Goal: Task Accomplishment & Management: Use online tool/utility

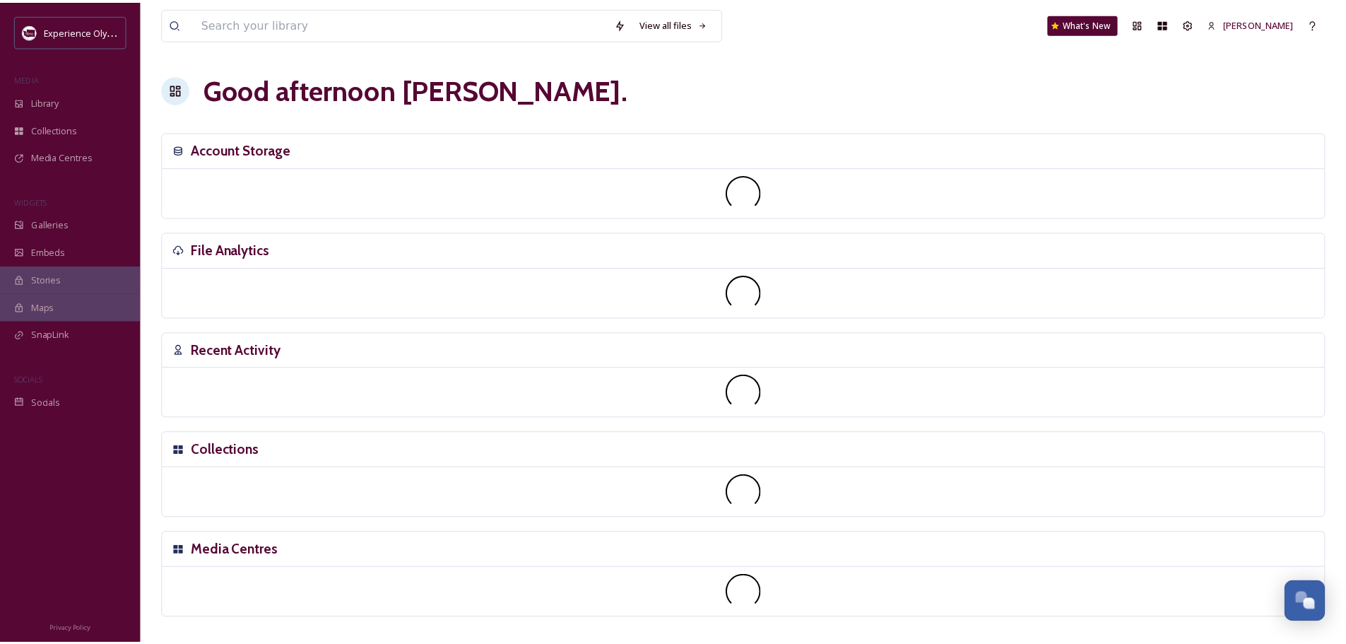
scroll to position [6329, 0]
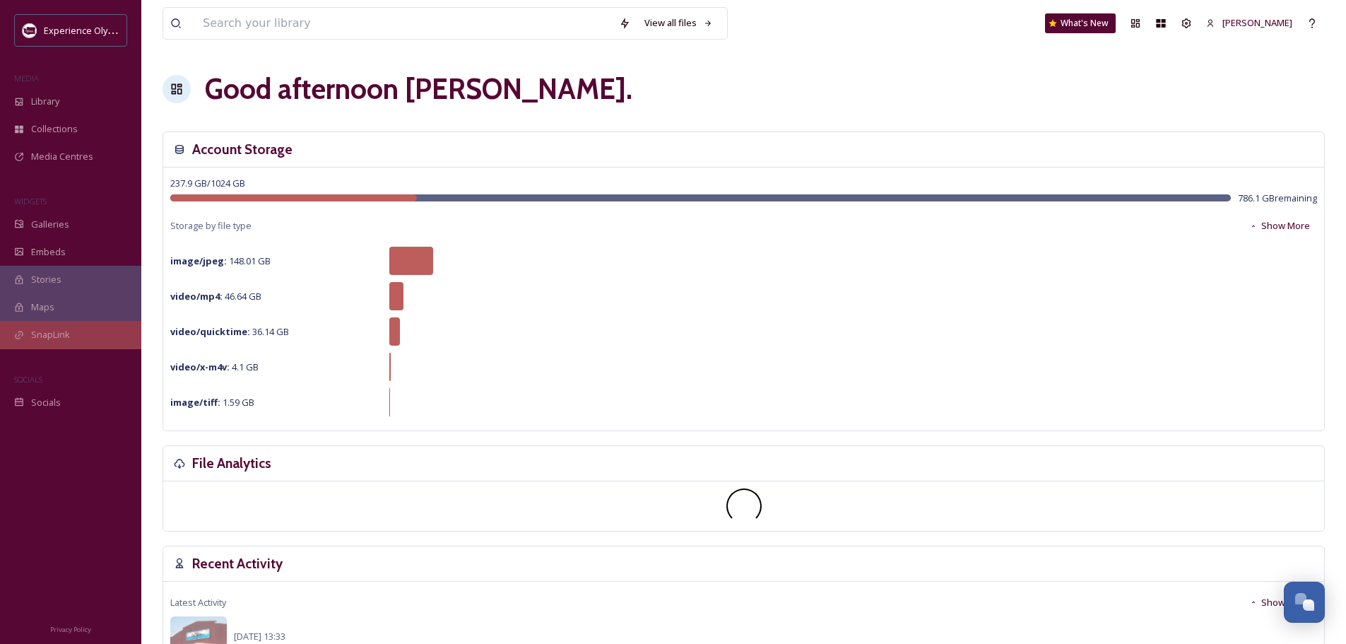
click at [44, 329] on span "SnapLink" at bounding box center [50, 334] width 39 height 13
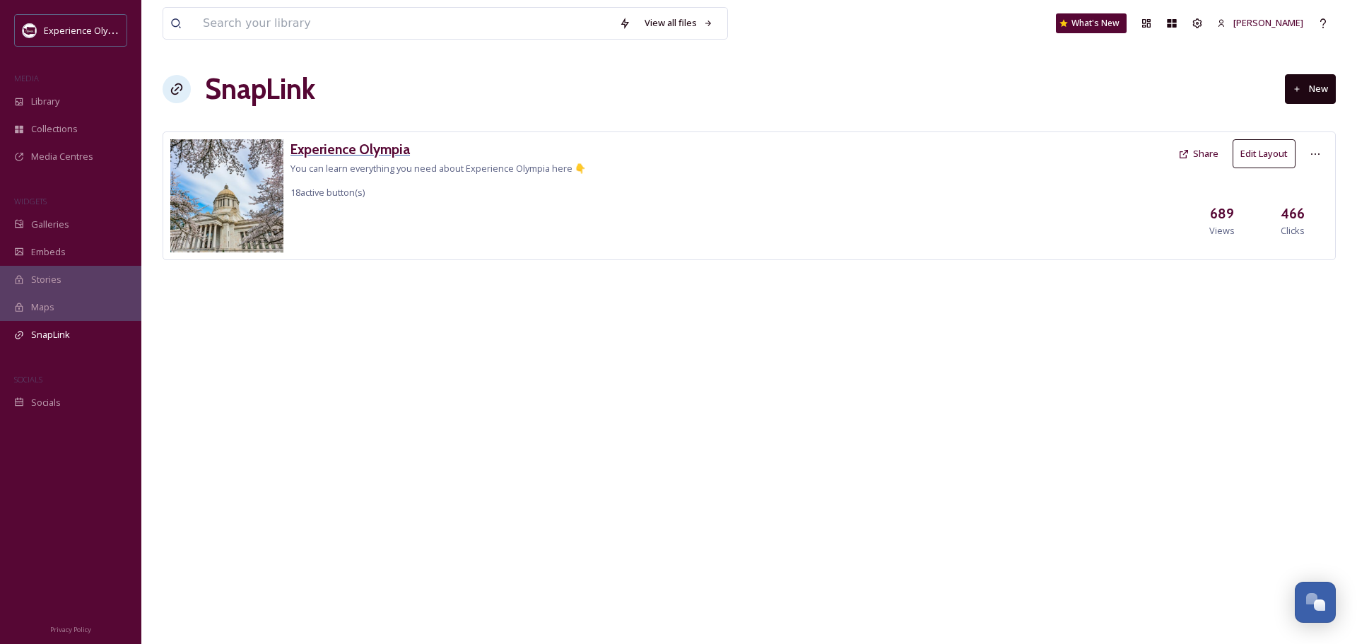
click at [374, 148] on h3 "Experience Olympia" at bounding box center [437, 149] width 295 height 20
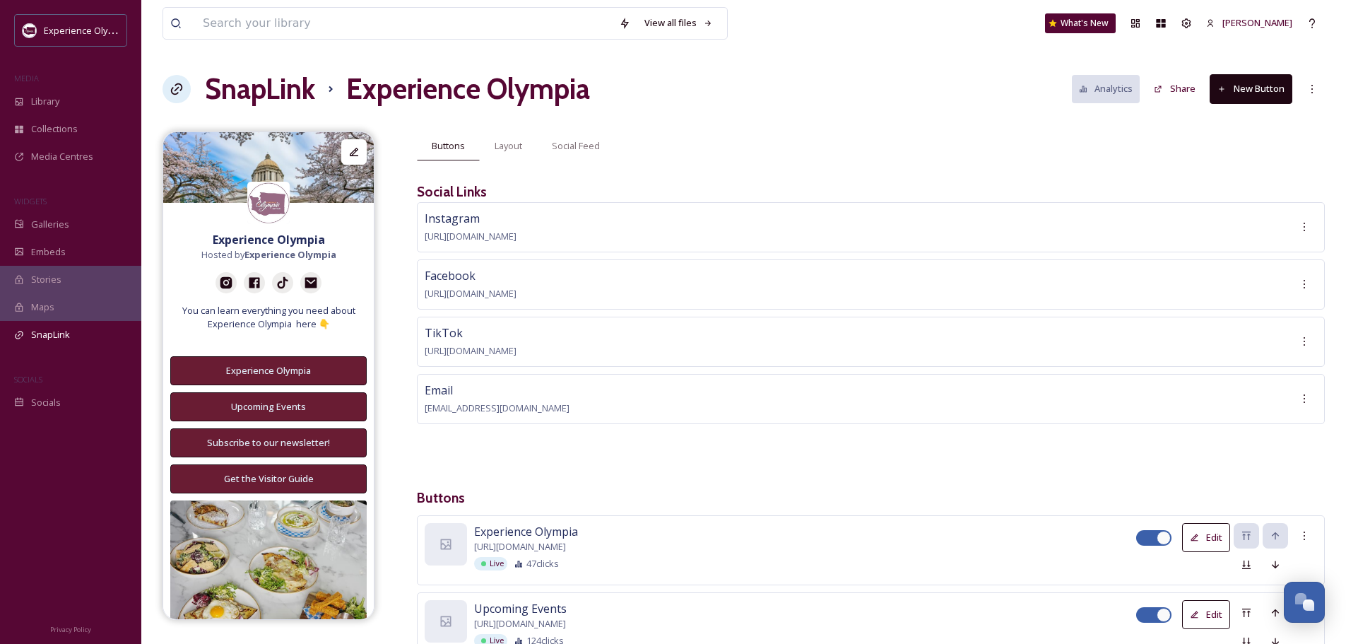
click at [1268, 85] on button "New Button" at bounding box center [1251, 88] width 83 height 29
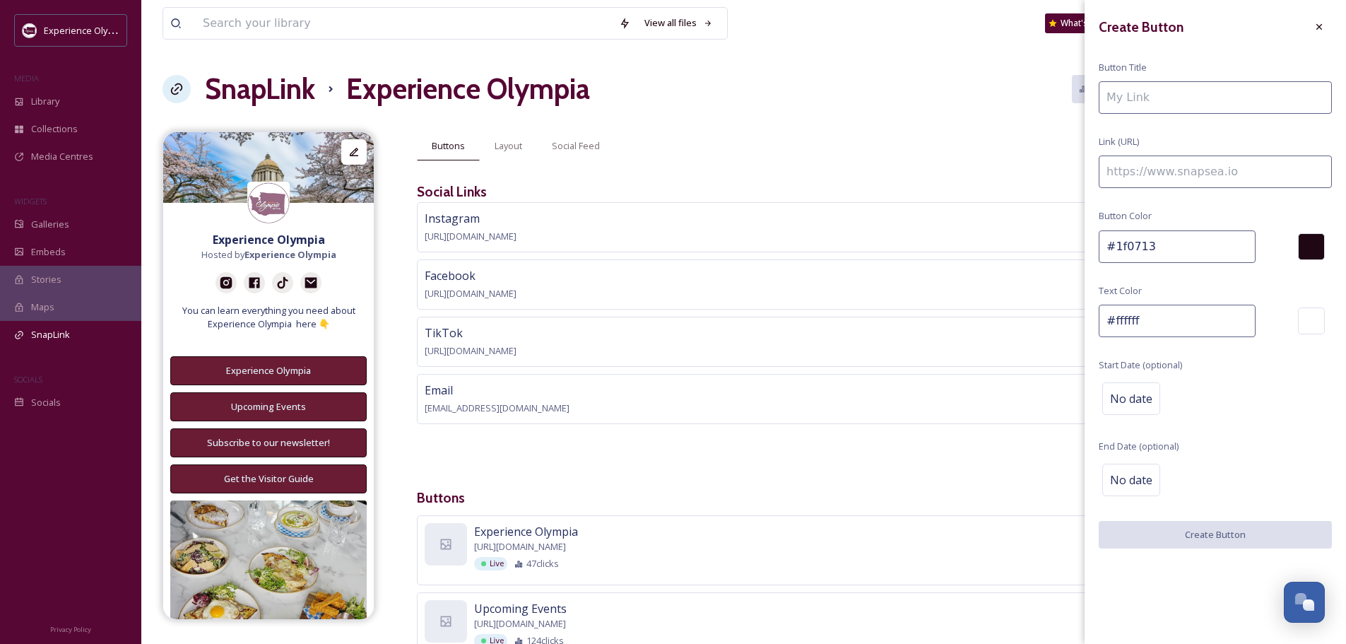
click at [1170, 96] on input at bounding box center [1215, 97] width 233 height 33
type input "Best Bakeries in Thurston County"
paste input "https://www.experienceolympia.com/eat-and-drink/bakeries/"
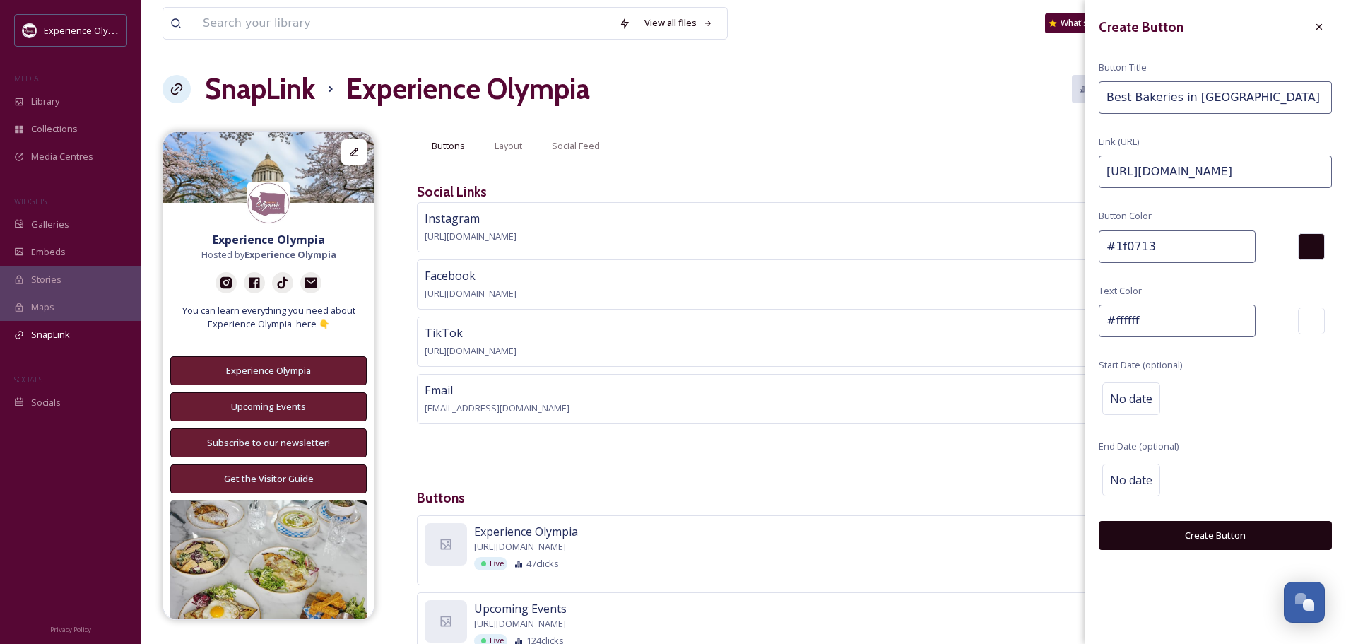
scroll to position [0, 85]
type input "https://www.experienceolympia.com/eat-and-drink/bakeries/"
drag, startPoint x: 1174, startPoint y: 245, endPoint x: 1111, endPoint y: 250, distance: 63.1
click at [1111, 250] on input "#1f0713" at bounding box center [1177, 246] width 157 height 33
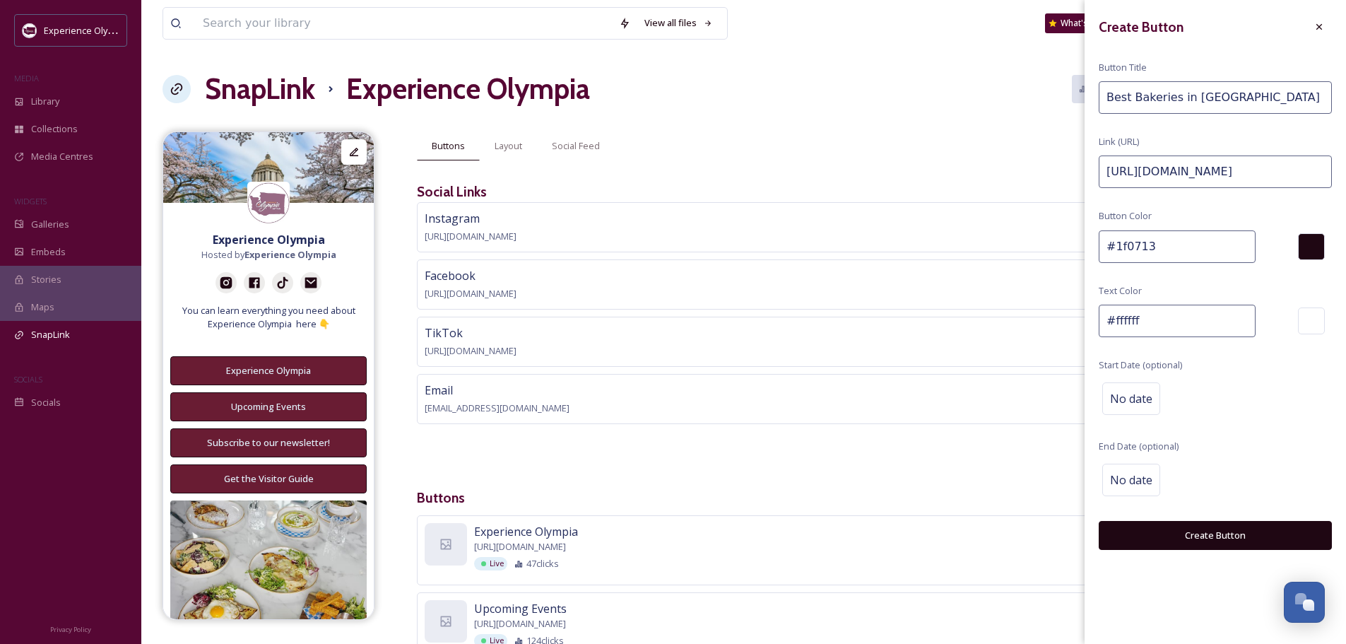
paste input "691c3"
type input "#691c33"
click at [1216, 531] on button "Create Button" at bounding box center [1215, 535] width 233 height 29
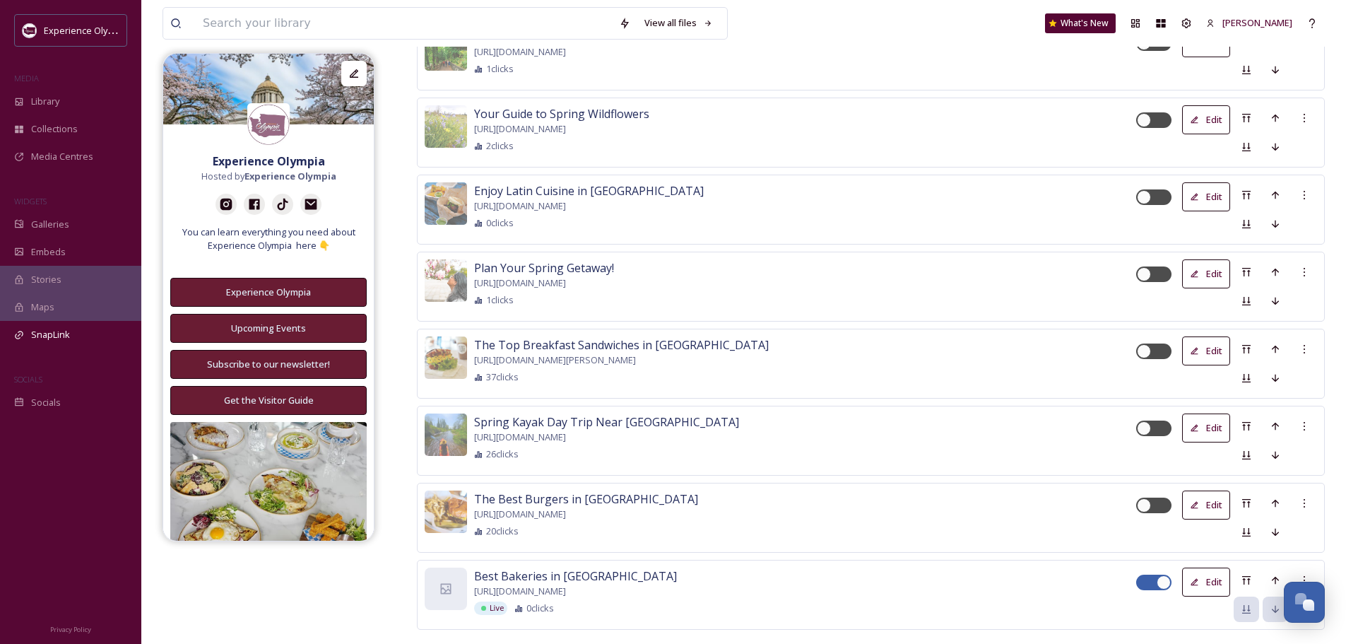
scroll to position [1908, 0]
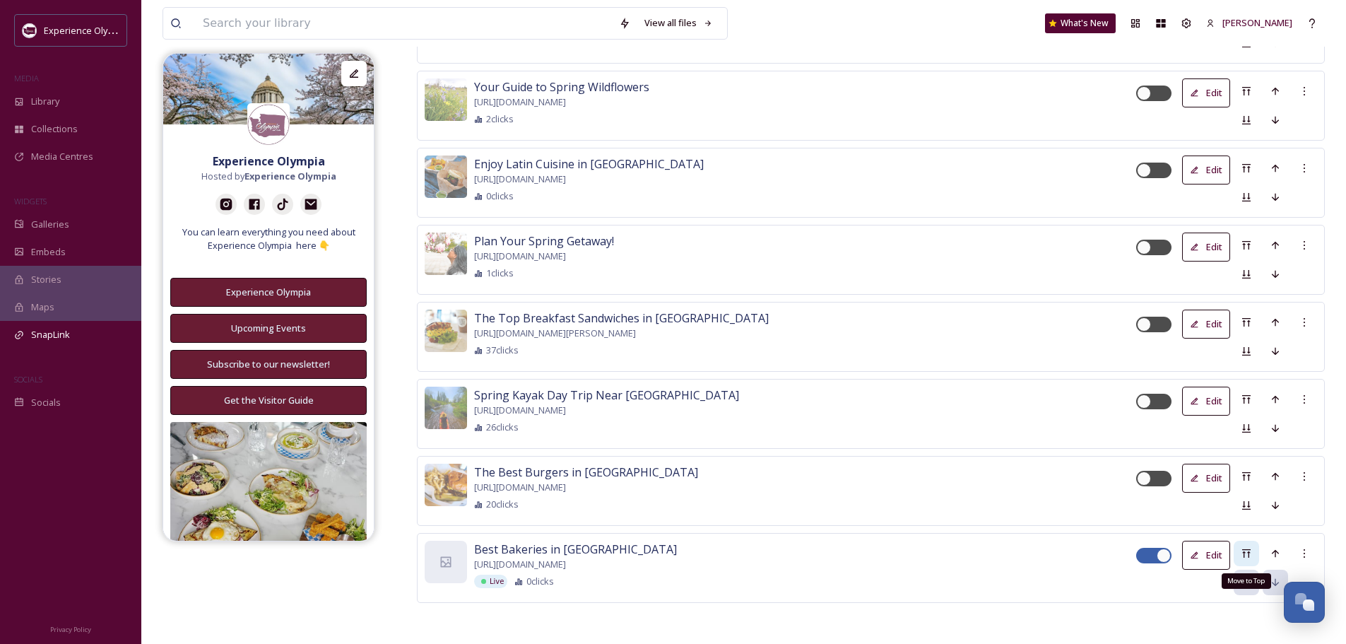
click at [1249, 550] on icon at bounding box center [1246, 553] width 8 height 8
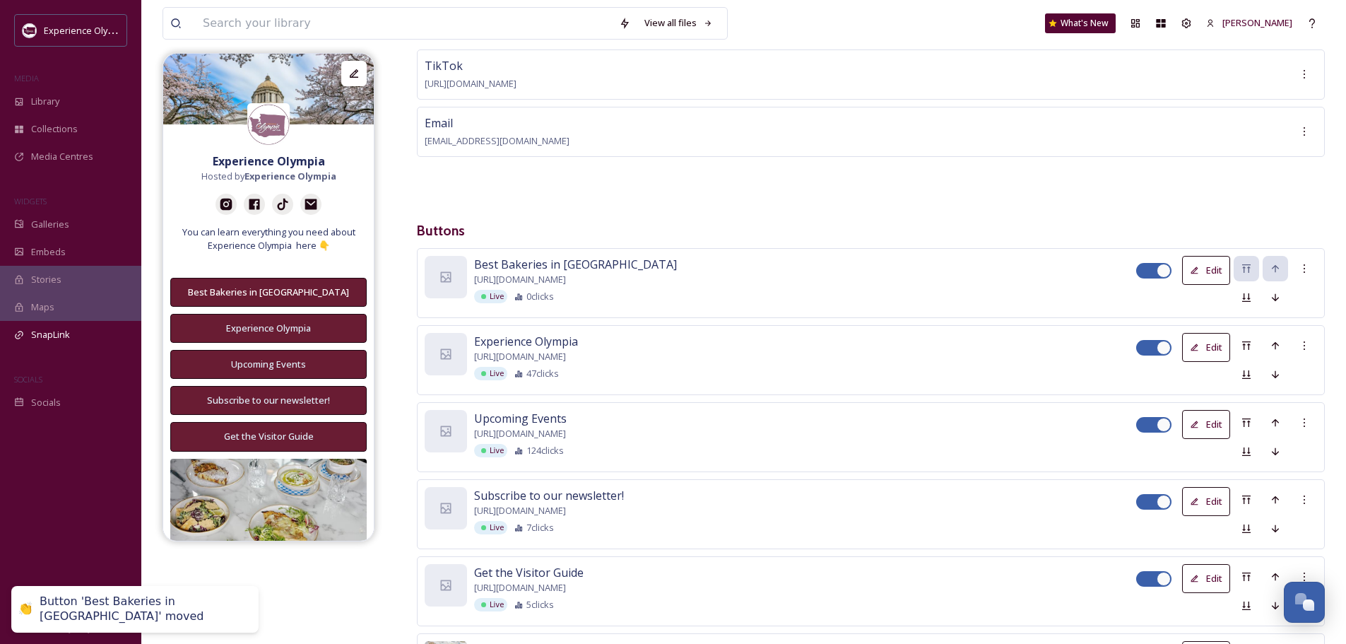
scroll to position [283, 0]
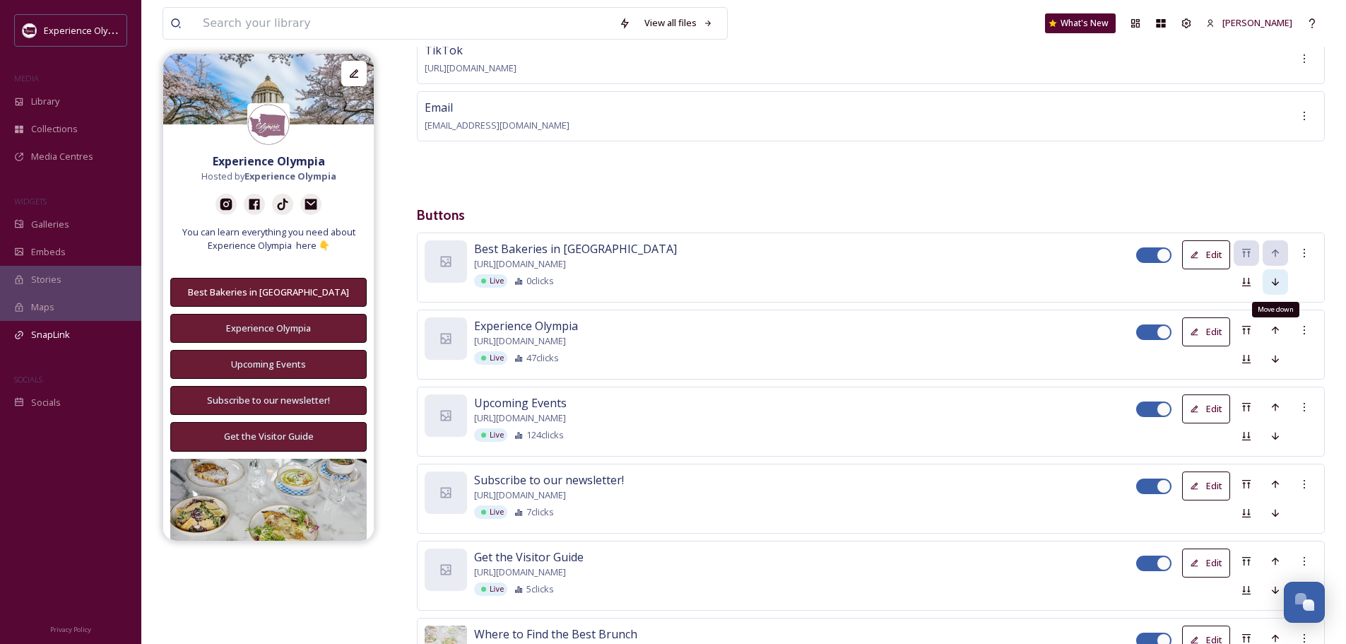
click at [1275, 280] on icon at bounding box center [1275, 282] width 7 height 8
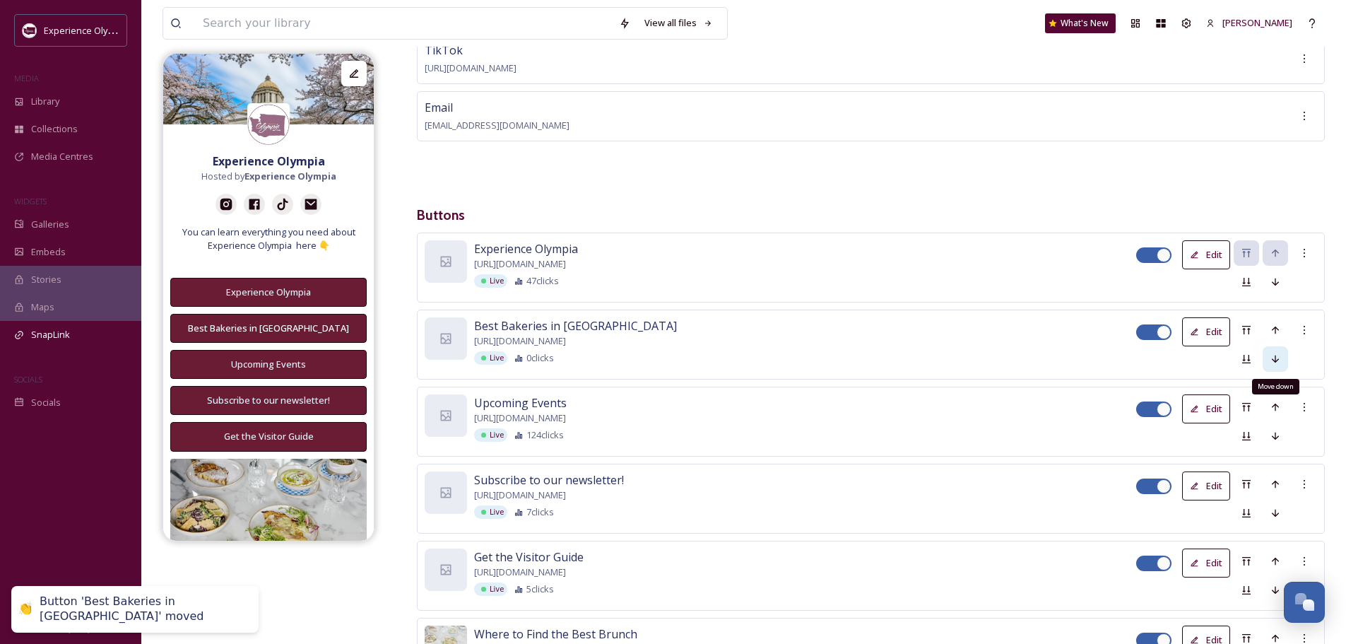
click at [1274, 357] on icon at bounding box center [1275, 358] width 11 height 11
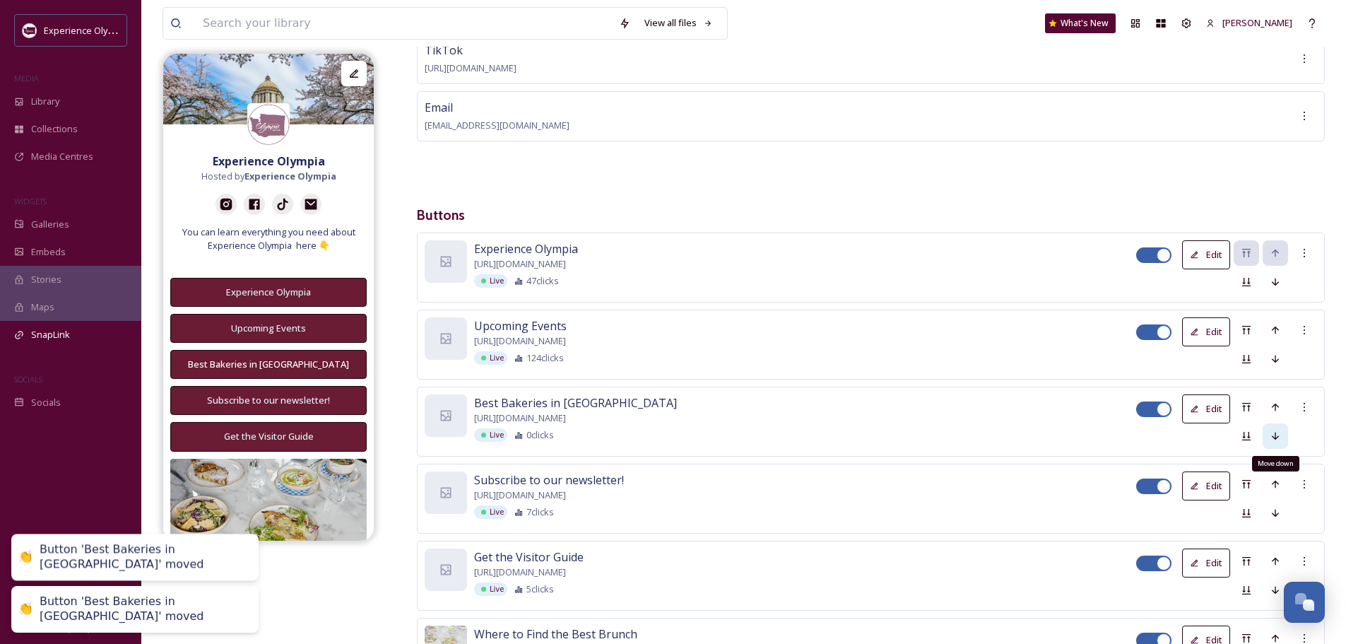
click at [1274, 436] on icon at bounding box center [1275, 436] width 7 height 8
click at [1273, 507] on icon at bounding box center [1275, 512] width 11 height 11
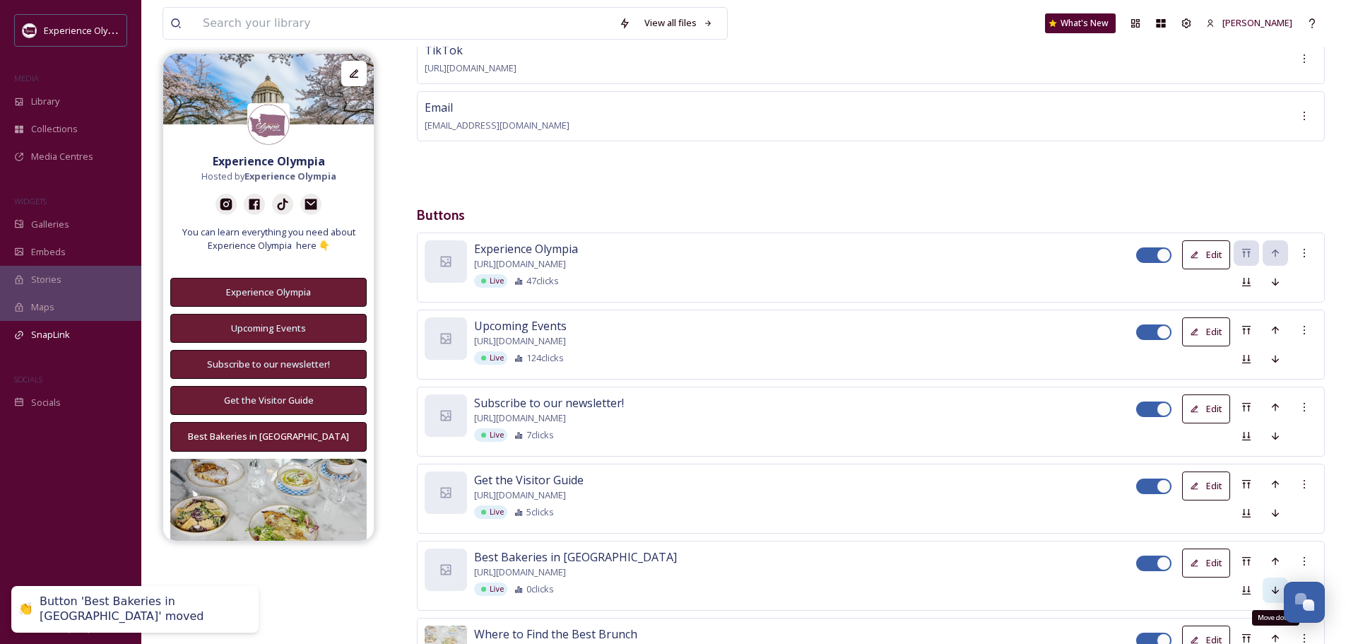
click at [1273, 585] on icon at bounding box center [1275, 589] width 11 height 11
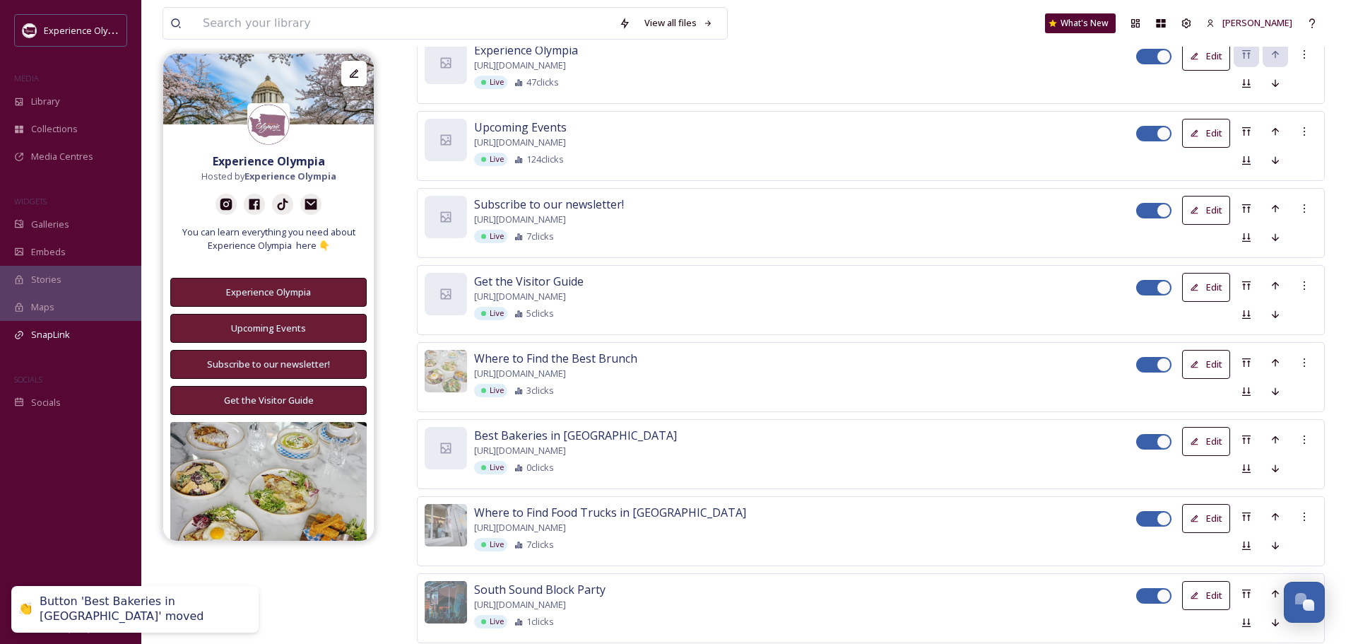
scroll to position [495, 0]
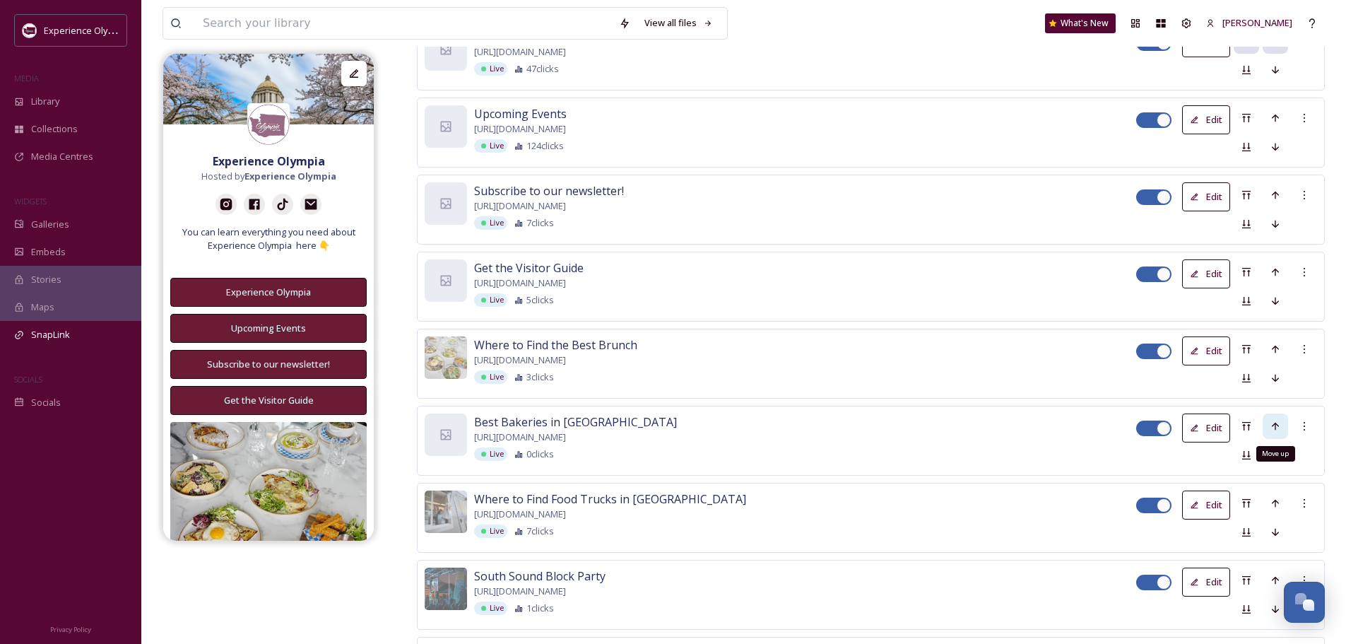
click at [1275, 422] on icon at bounding box center [1275, 426] width 7 height 8
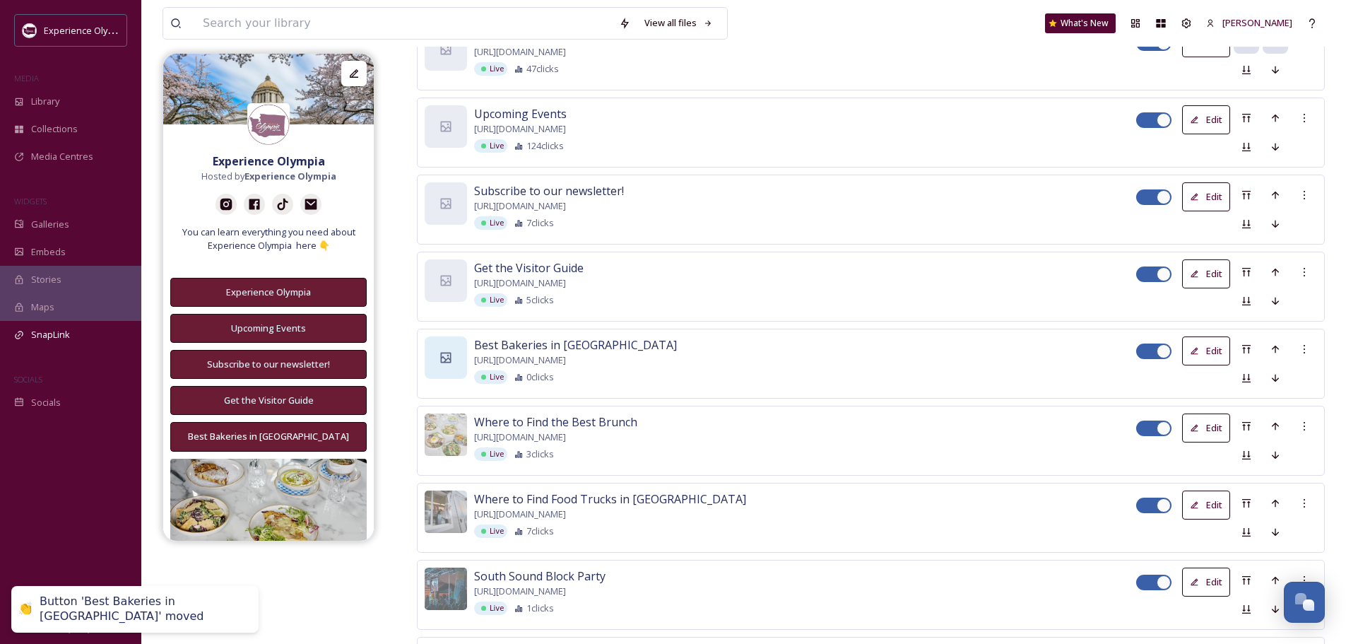
click at [442, 352] on icon at bounding box center [446, 357] width 11 height 11
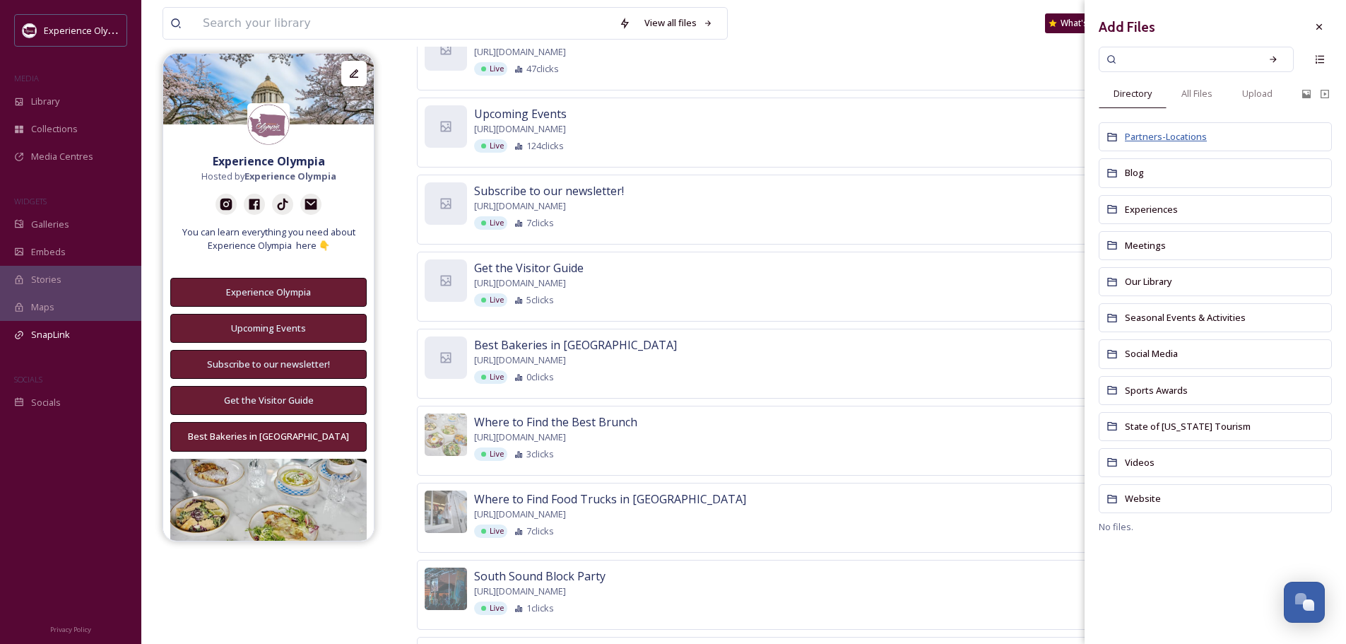
click at [1140, 135] on span "Partners-Locations" at bounding box center [1166, 136] width 82 height 13
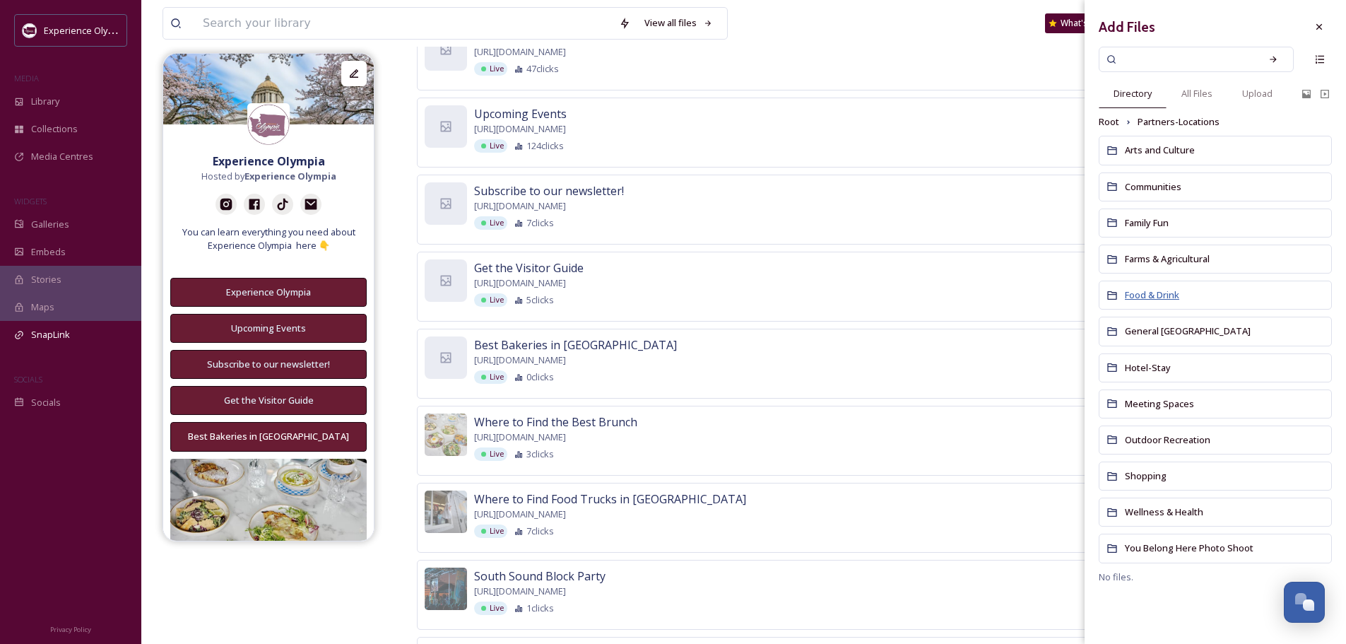
click at [1141, 291] on span "Food & Drink" at bounding box center [1152, 294] width 54 height 13
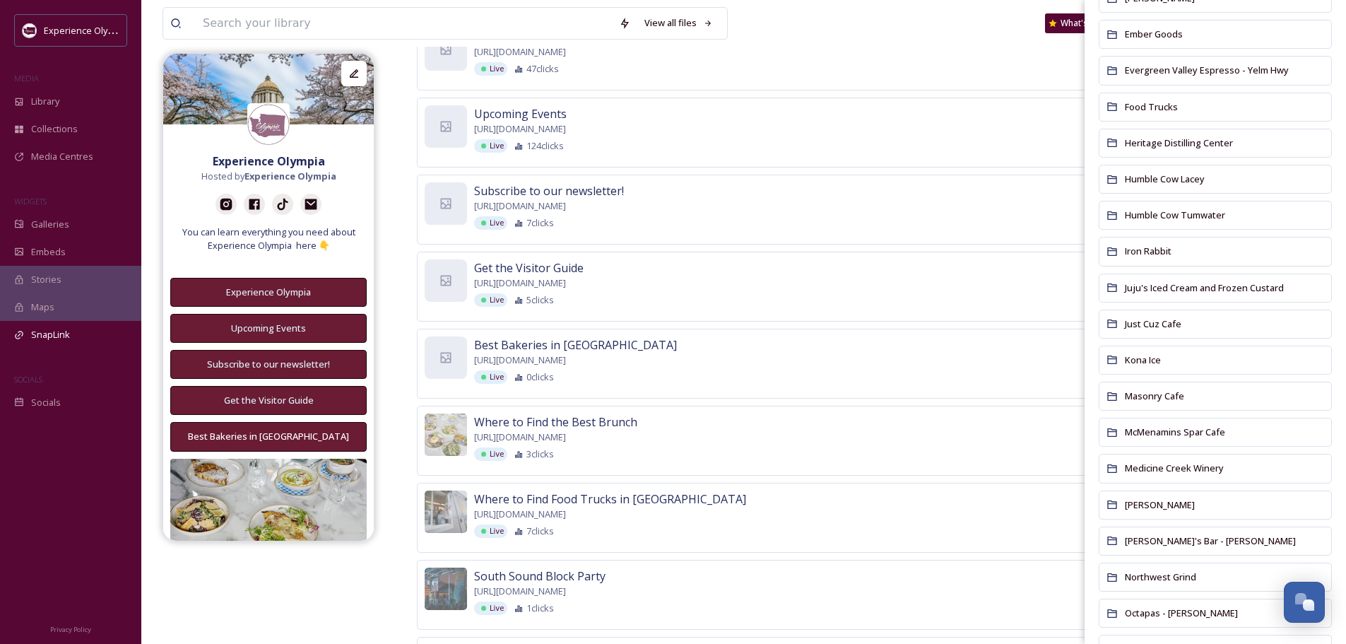
scroll to position [707, 0]
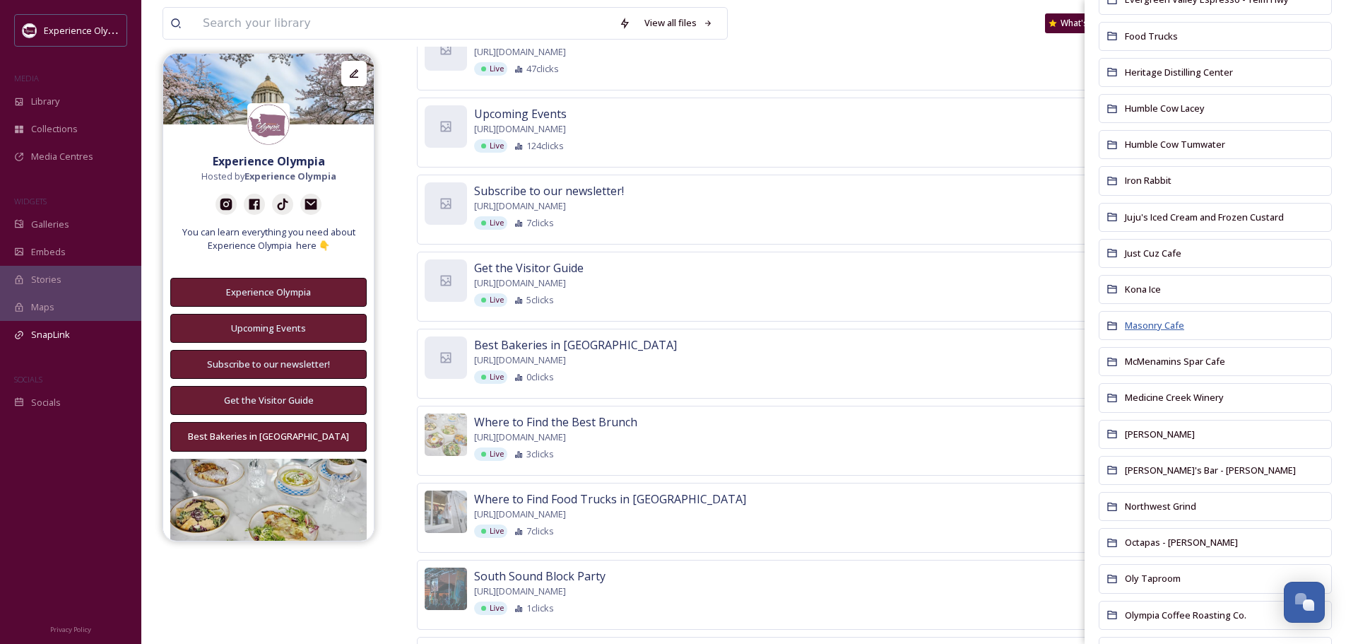
click at [1159, 319] on span "Masonry Cafe" at bounding box center [1154, 325] width 59 height 13
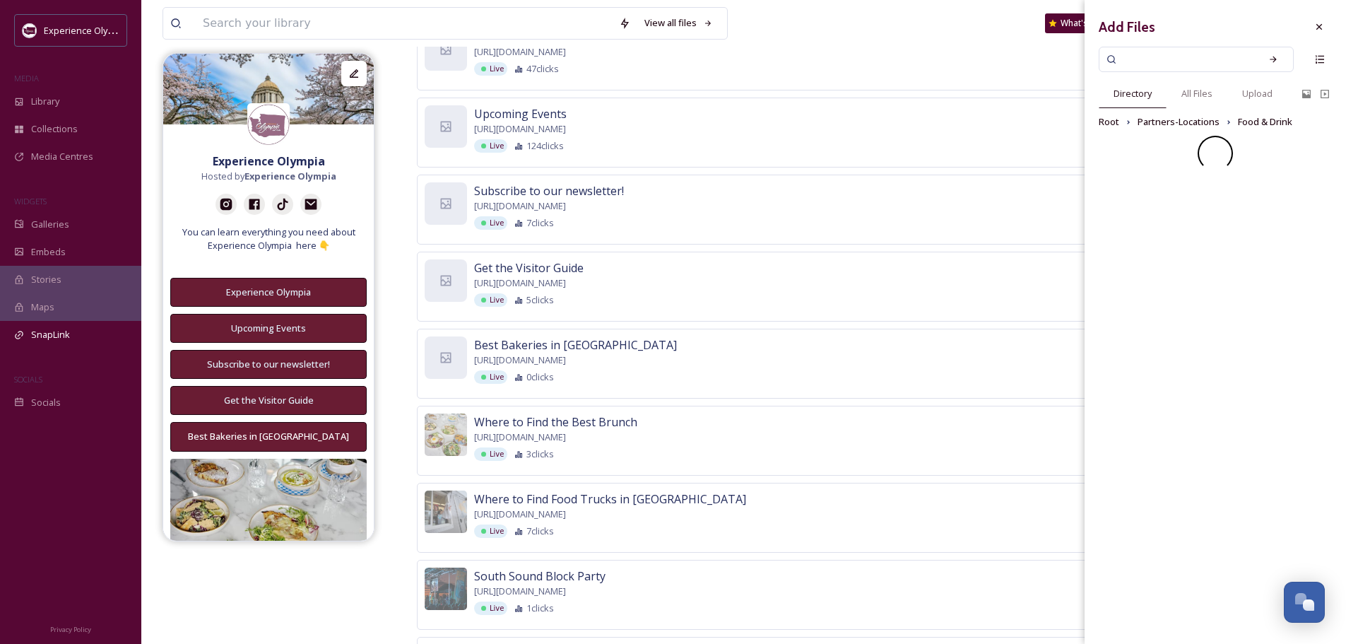
scroll to position [0, 0]
click at [1270, 120] on span "Food & Drink" at bounding box center [1265, 121] width 54 height 13
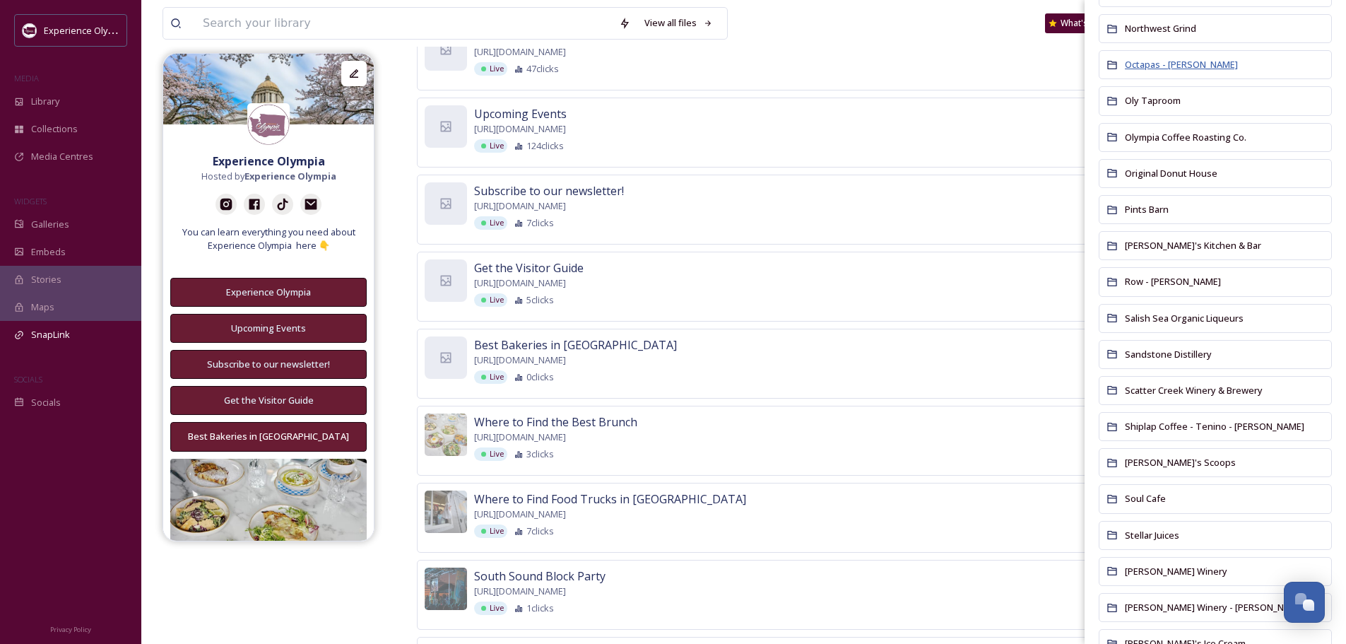
scroll to position [1201, 0]
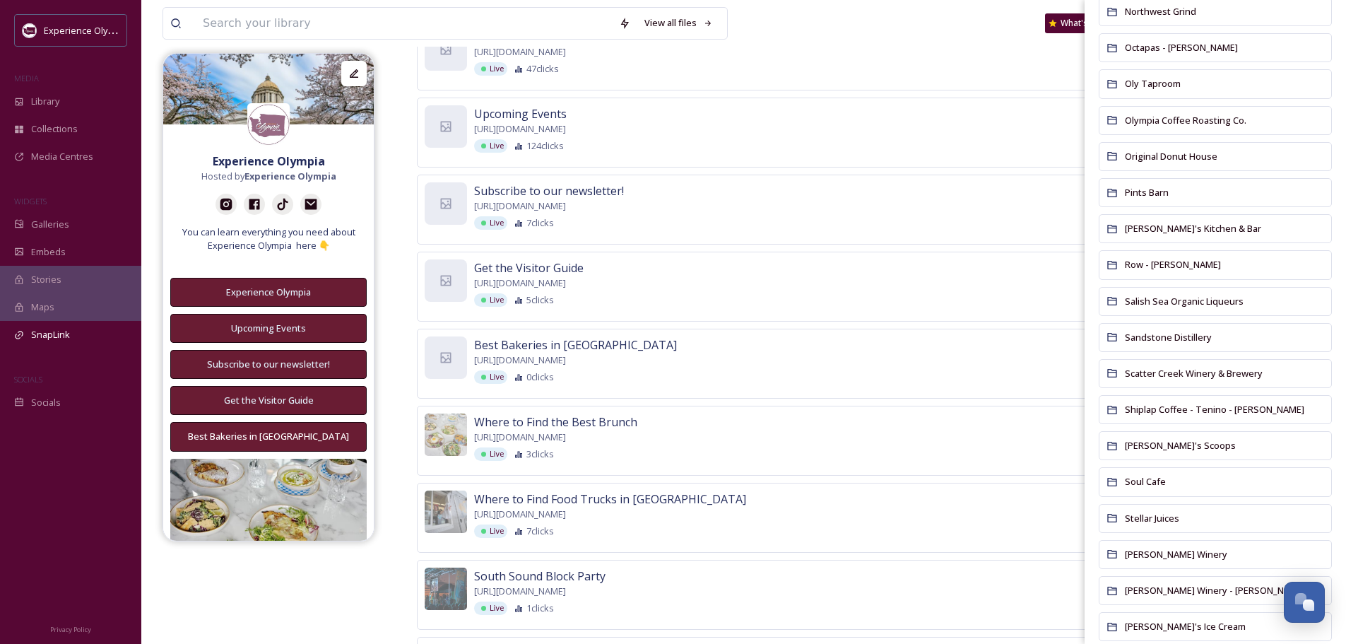
click at [940, 33] on div "View all files What's New Heidi Roth" at bounding box center [744, 23] width 1162 height 47
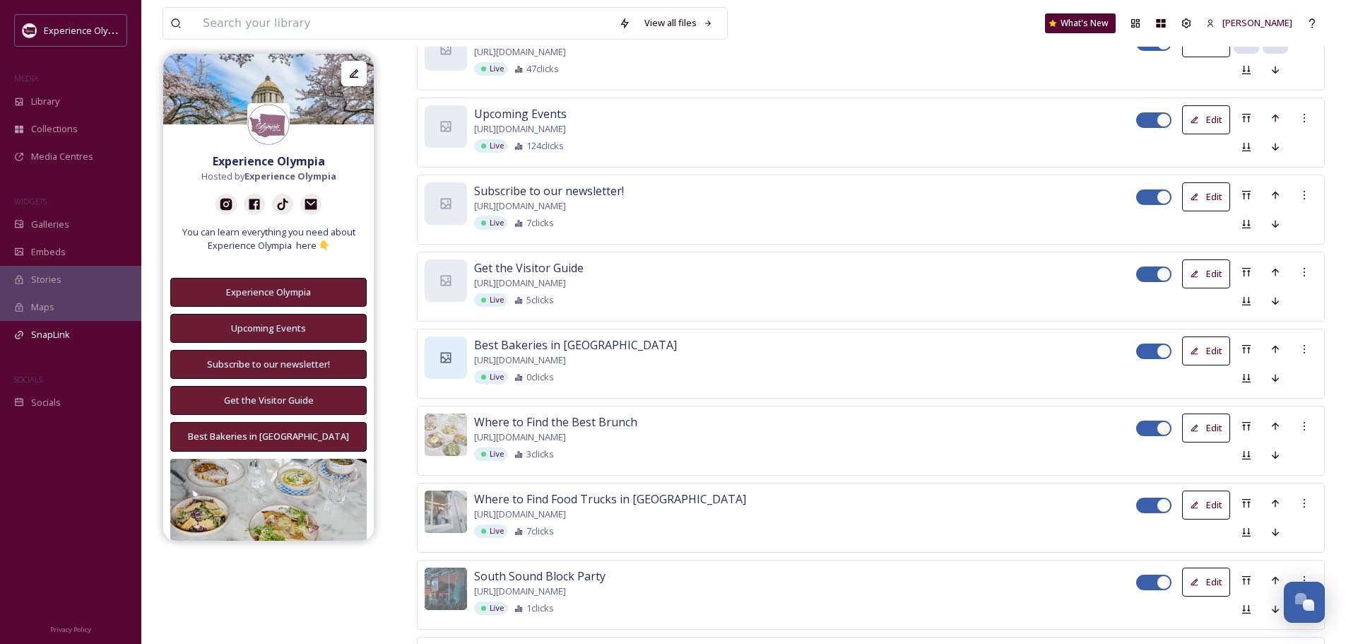
click at [453, 354] on div at bounding box center [446, 357] width 42 height 42
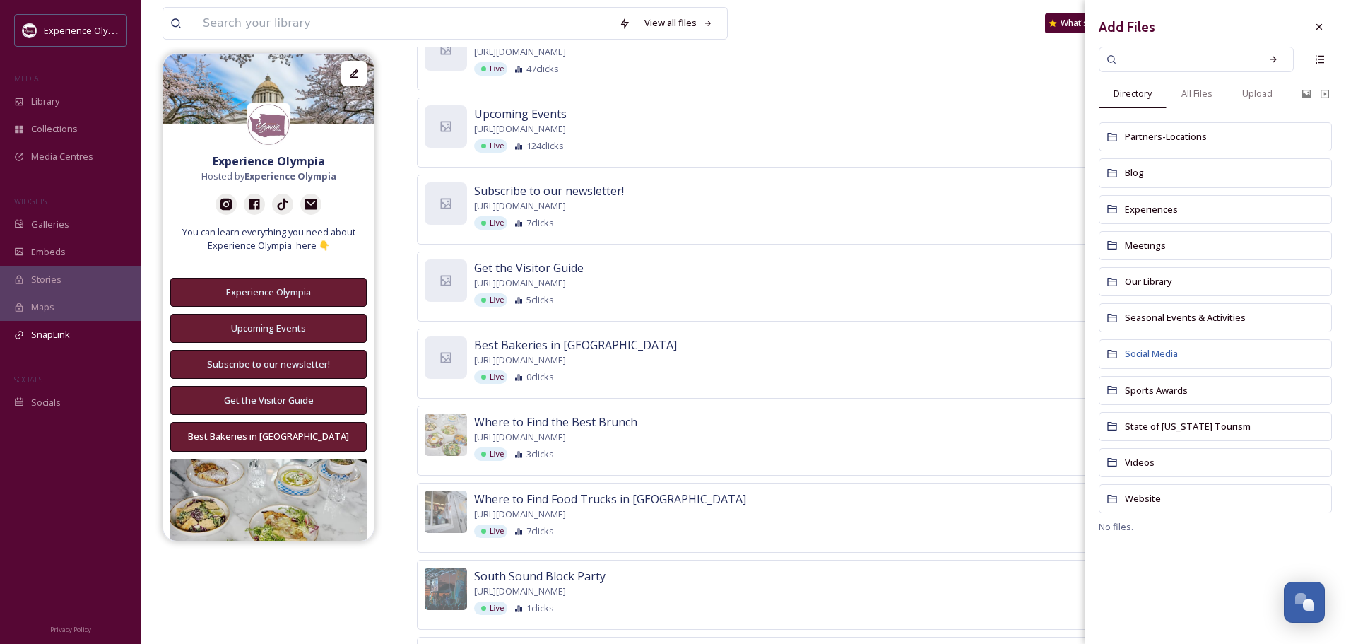
click at [1143, 351] on span "Social Media" at bounding box center [1151, 353] width 53 height 13
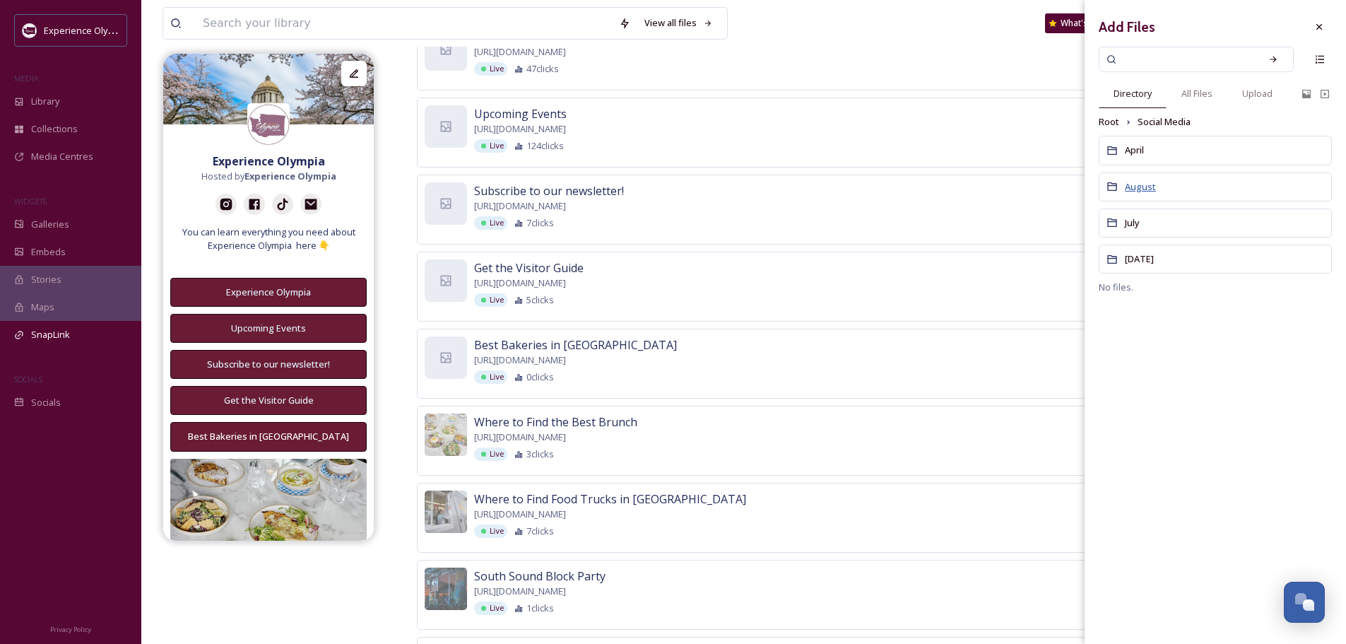
click at [1136, 185] on span "August" at bounding box center [1140, 186] width 31 height 13
click at [1160, 175] on img at bounding box center [1137, 174] width 71 height 71
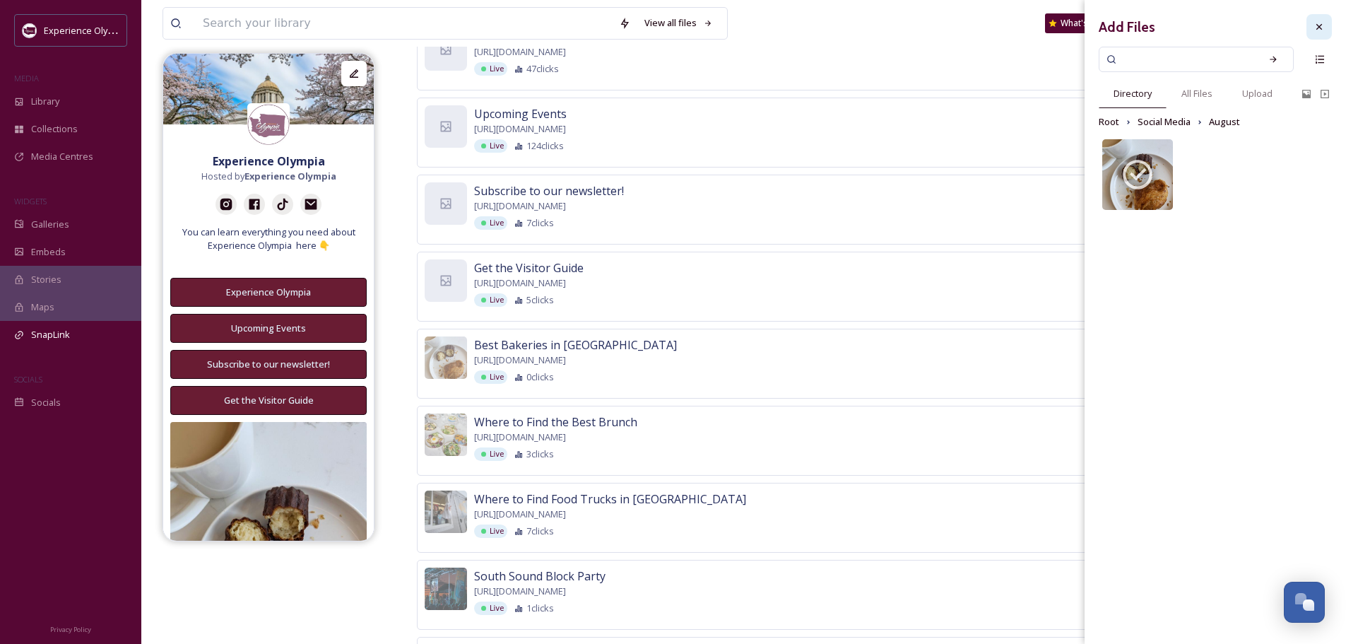
click at [1319, 28] on icon at bounding box center [1319, 26] width 11 height 11
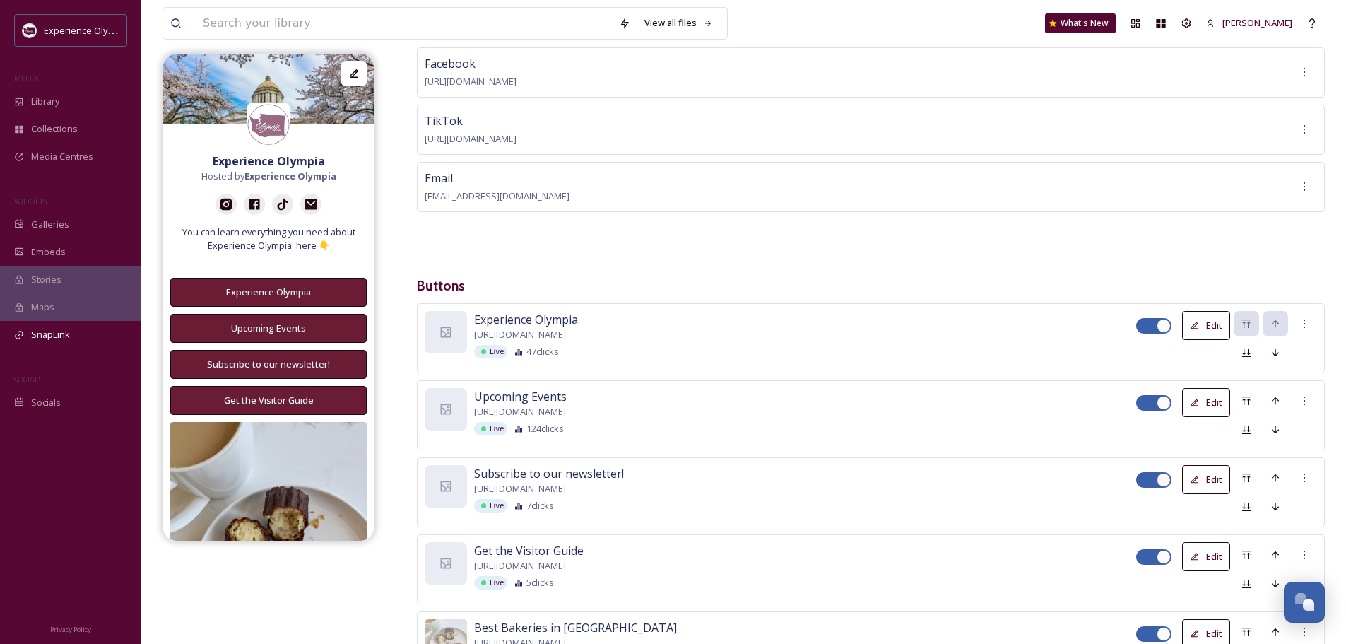
scroll to position [0, 0]
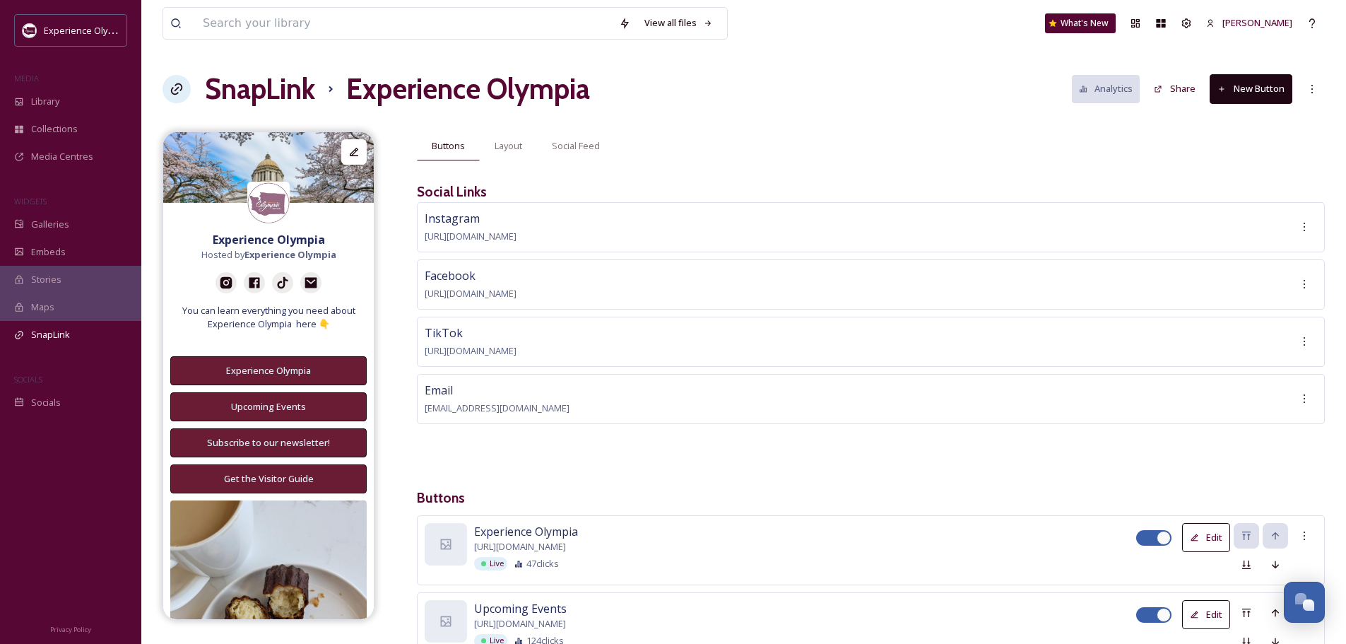
click at [1253, 86] on button "New Button" at bounding box center [1251, 88] width 83 height 29
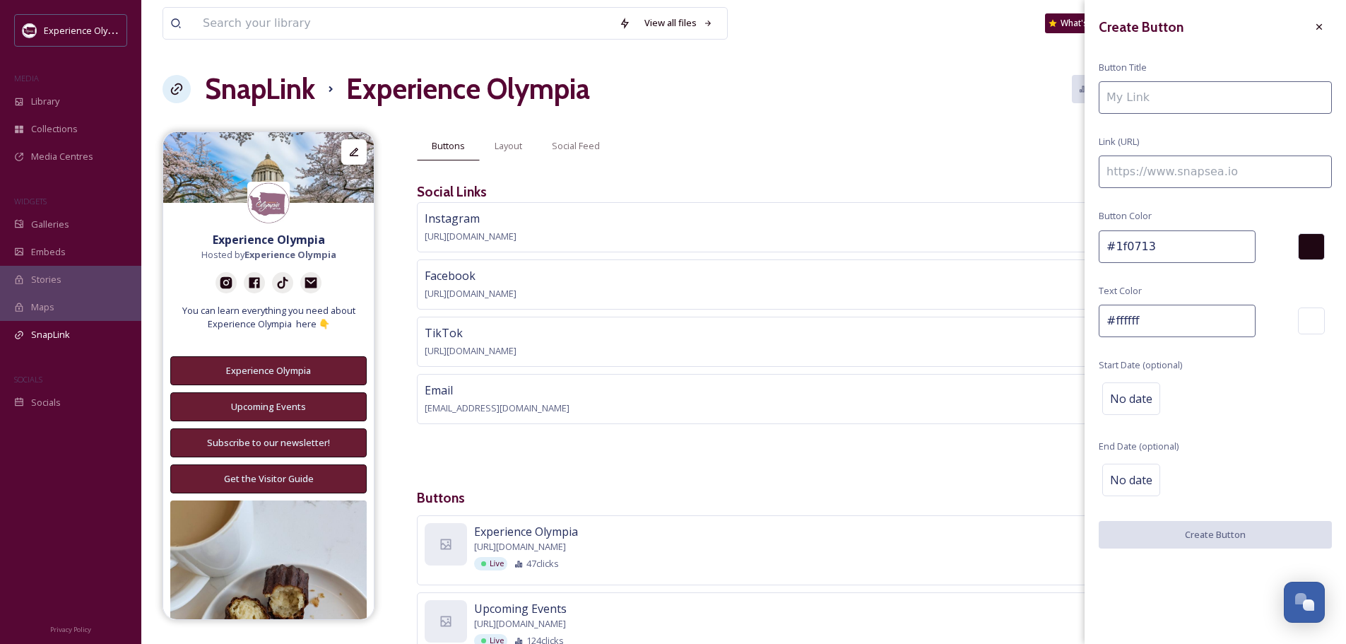
click at [1160, 93] on input at bounding box center [1215, 97] width 233 height 33
type input "Outdoor Dining"
click at [1156, 177] on input at bounding box center [1215, 171] width 233 height 33
paste input "https://www.experienceolympia.com/blog/outdoor-dining-in-the-region/"
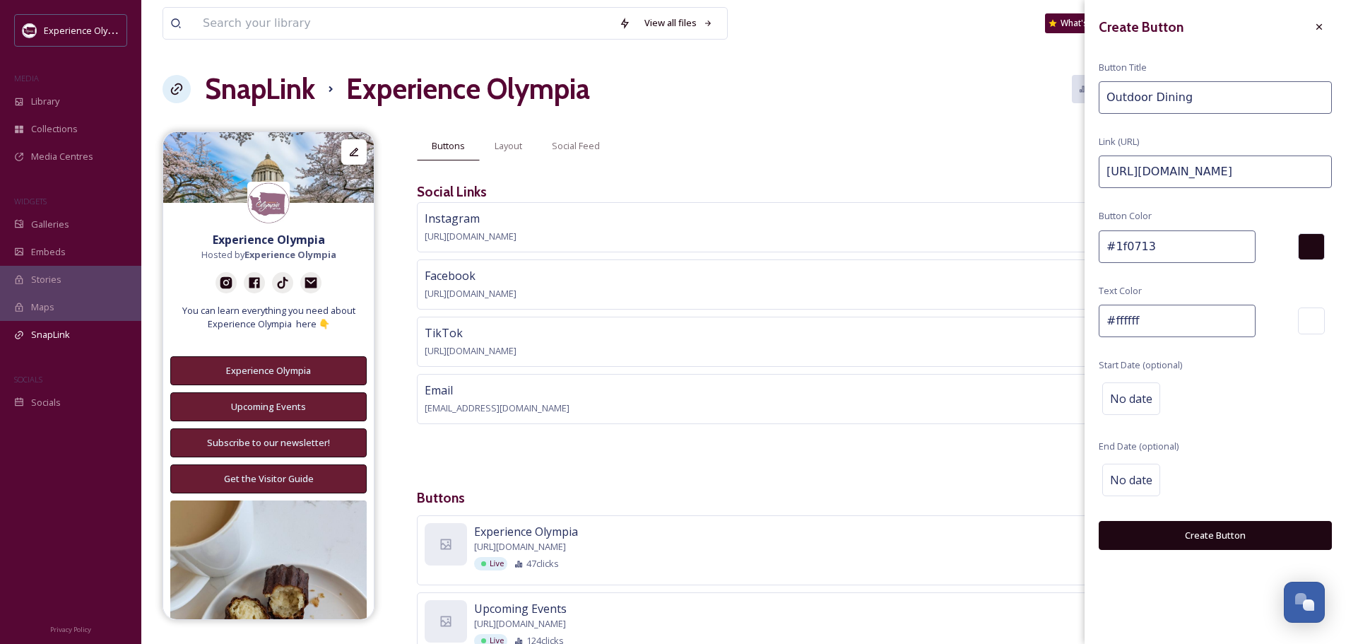
type input "https://www.experienceolympia.com/blog/outdoor-dining-in-the-region/"
drag, startPoint x: 1174, startPoint y: 243, endPoint x: 1123, endPoint y: 245, distance: 50.2
click at [1123, 245] on input "#1f0713" at bounding box center [1177, 246] width 157 height 33
click at [1147, 245] on input "#1f0713" at bounding box center [1177, 246] width 157 height 33
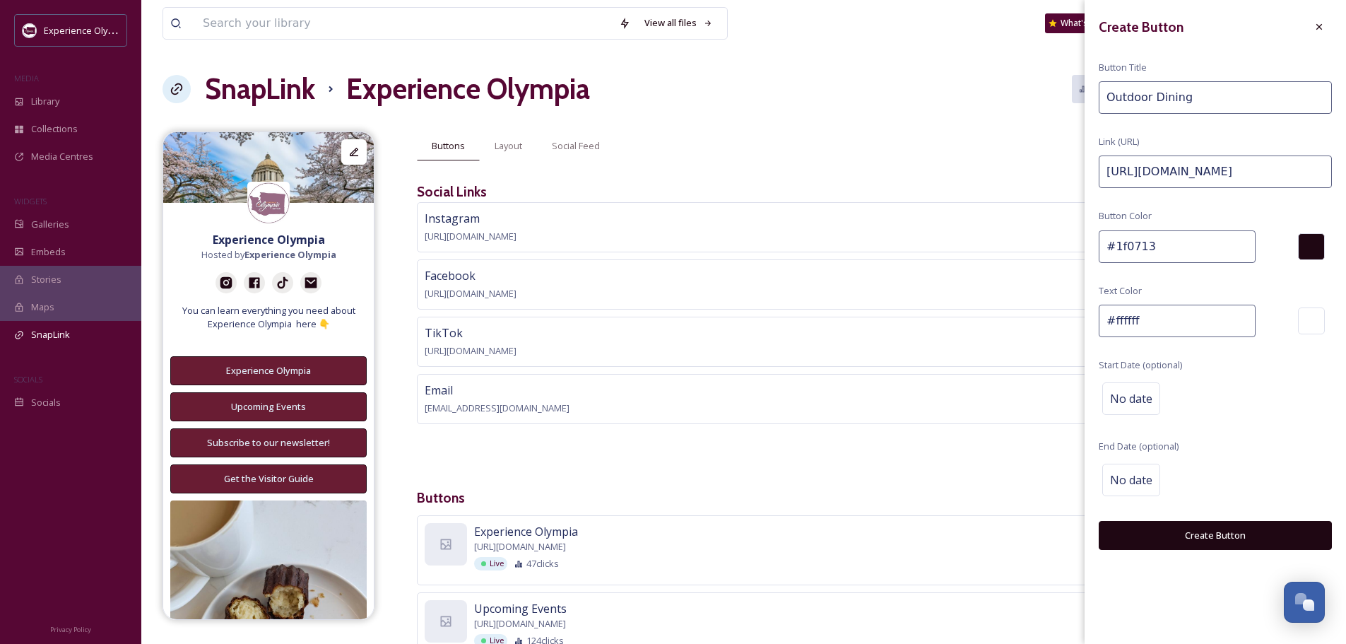
drag, startPoint x: 1163, startPoint y: 242, endPoint x: 1114, endPoint y: 248, distance: 49.9
click at [1114, 248] on input "#1f0713" at bounding box center [1177, 246] width 157 height 33
paste input "691c3"
type input "#691c33"
click at [1216, 534] on button "Create Button" at bounding box center [1215, 535] width 233 height 29
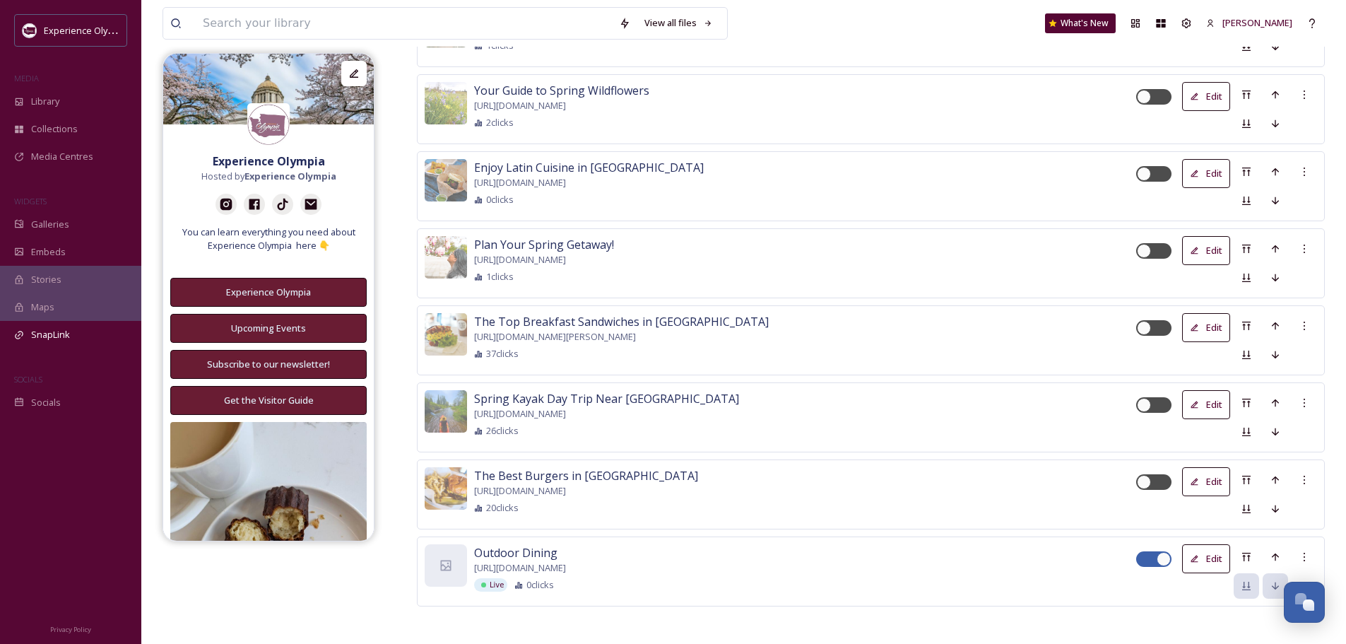
scroll to position [1985, 0]
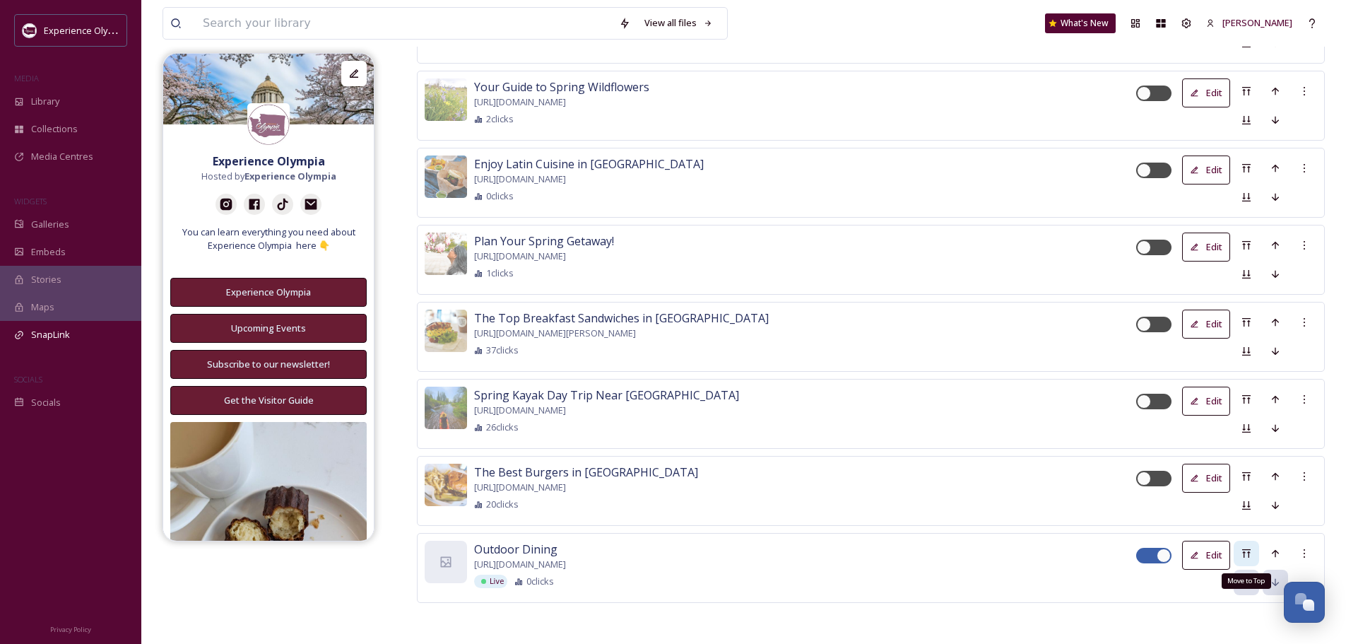
click at [1250, 549] on icon at bounding box center [1246, 553] width 11 height 11
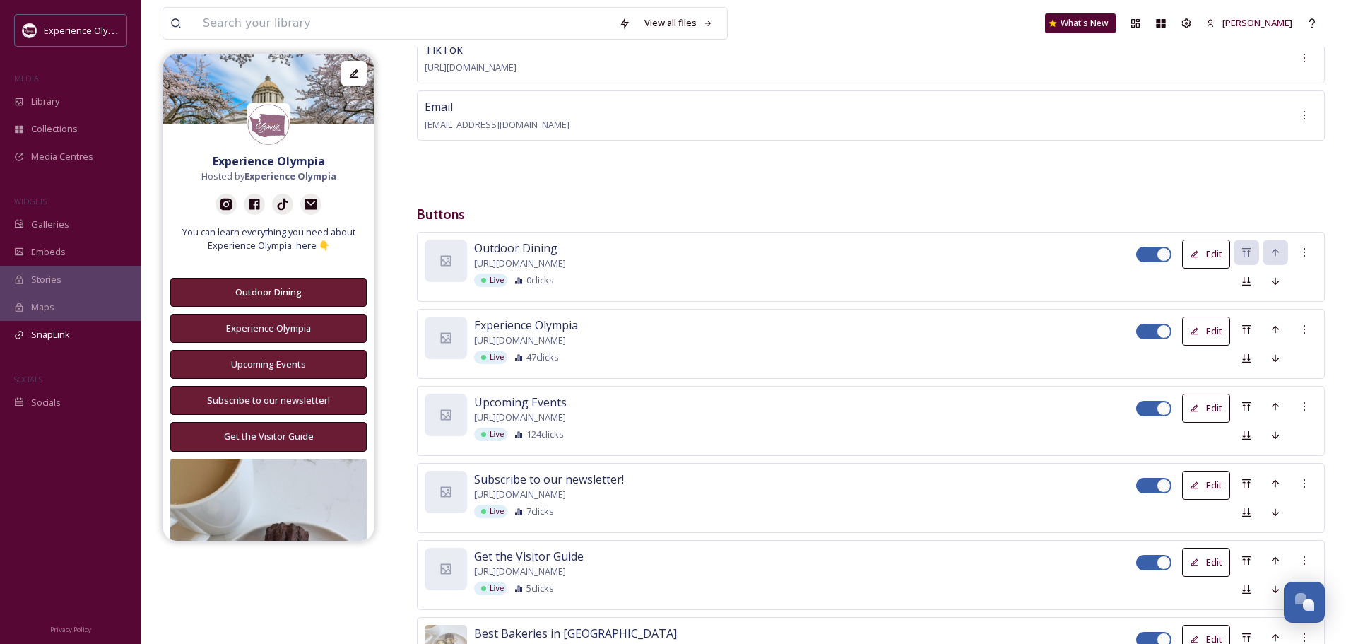
scroll to position [283, 0]
click at [1270, 274] on div "Move down" at bounding box center [1275, 281] width 25 height 25
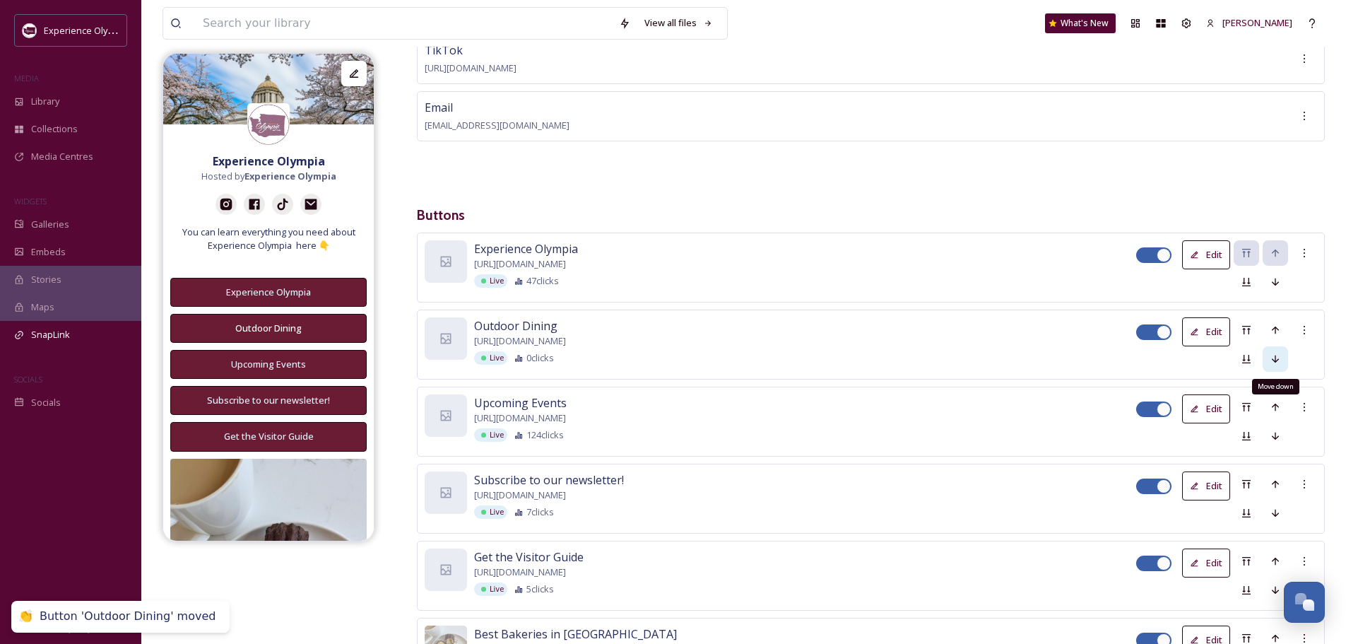
click at [1277, 353] on icon at bounding box center [1275, 358] width 11 height 11
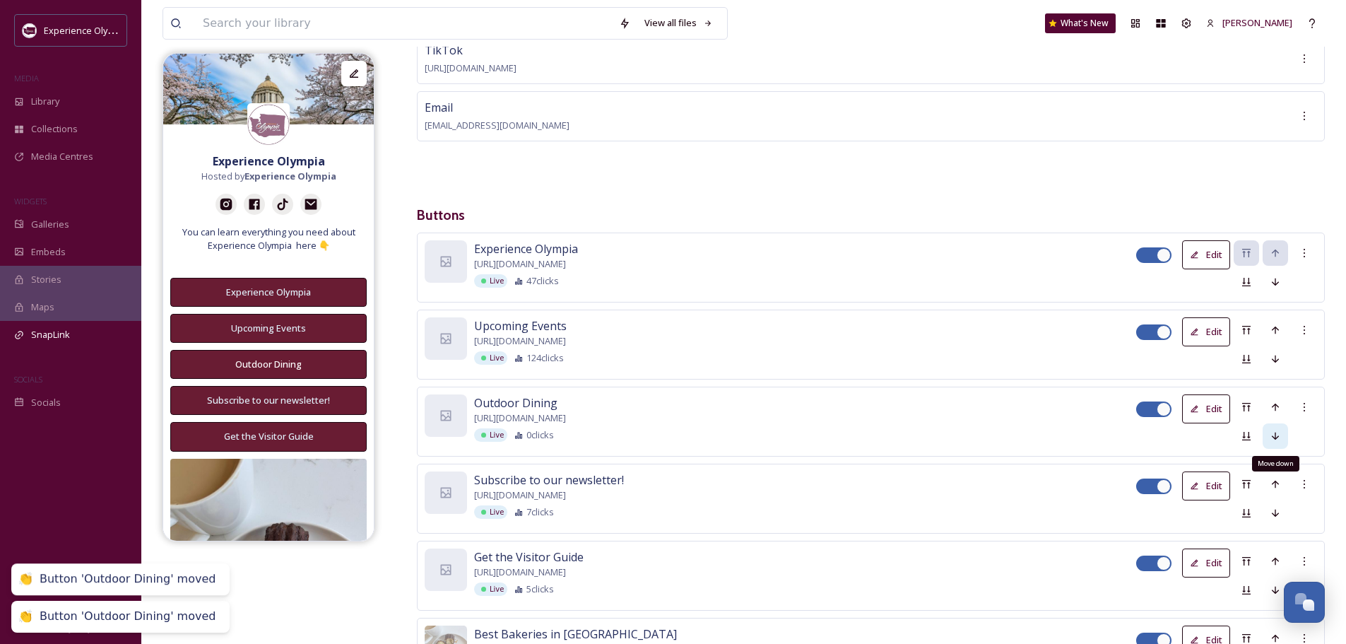
click at [1280, 436] on icon at bounding box center [1275, 435] width 11 height 11
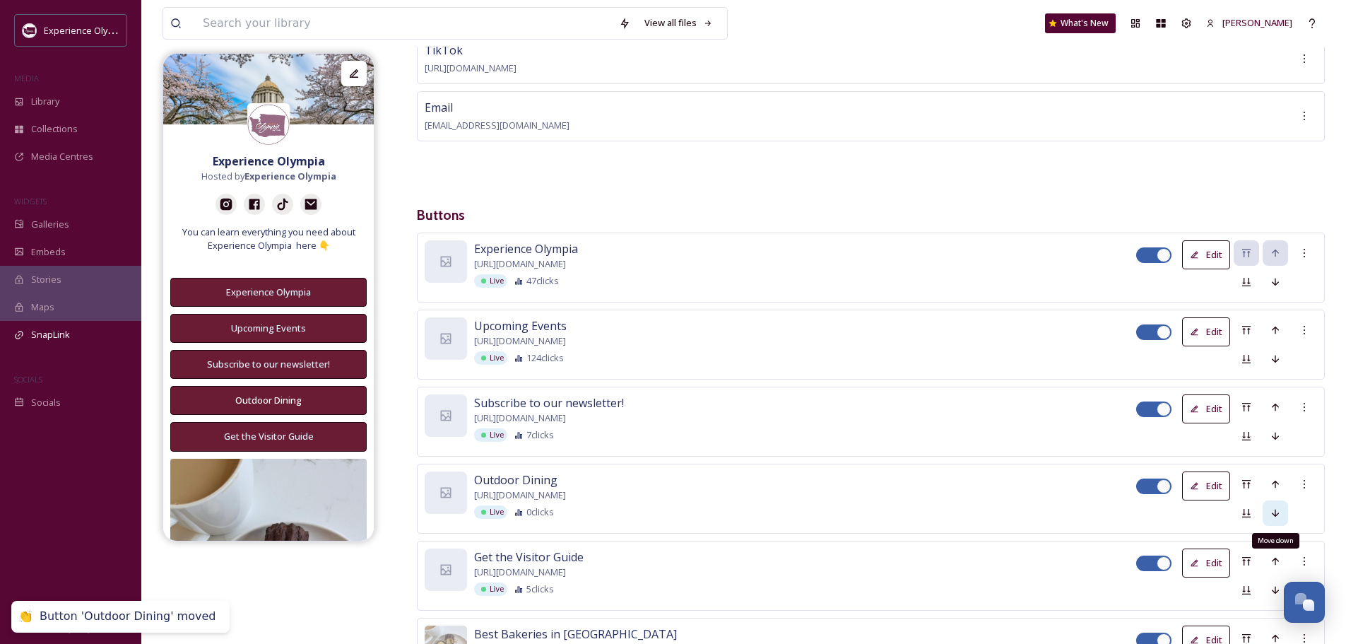
click at [1277, 512] on icon at bounding box center [1275, 513] width 7 height 8
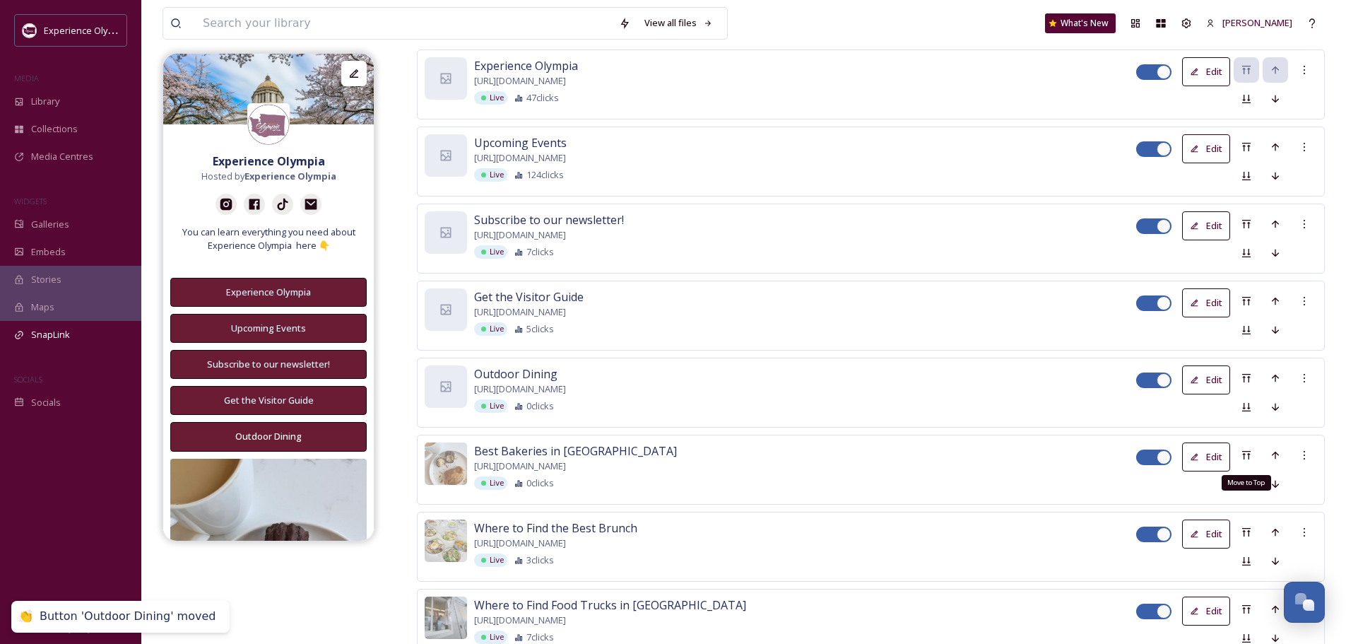
scroll to position [495, 0]
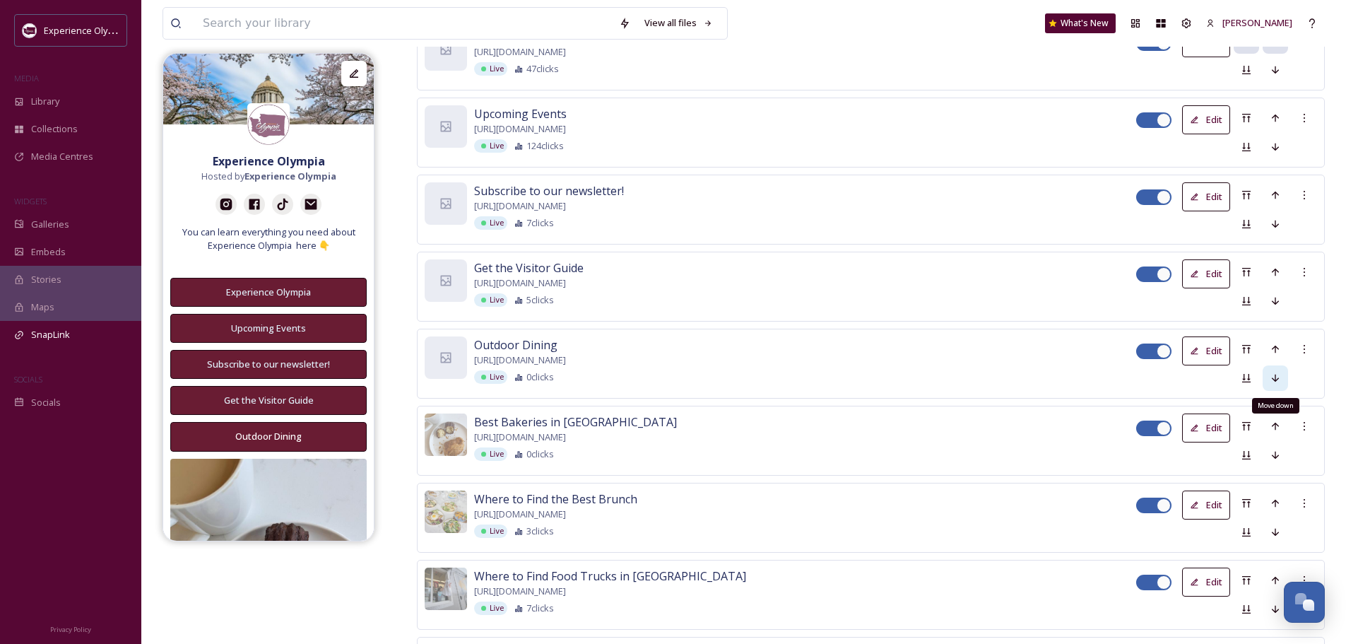
click at [1278, 378] on icon at bounding box center [1275, 377] width 11 height 11
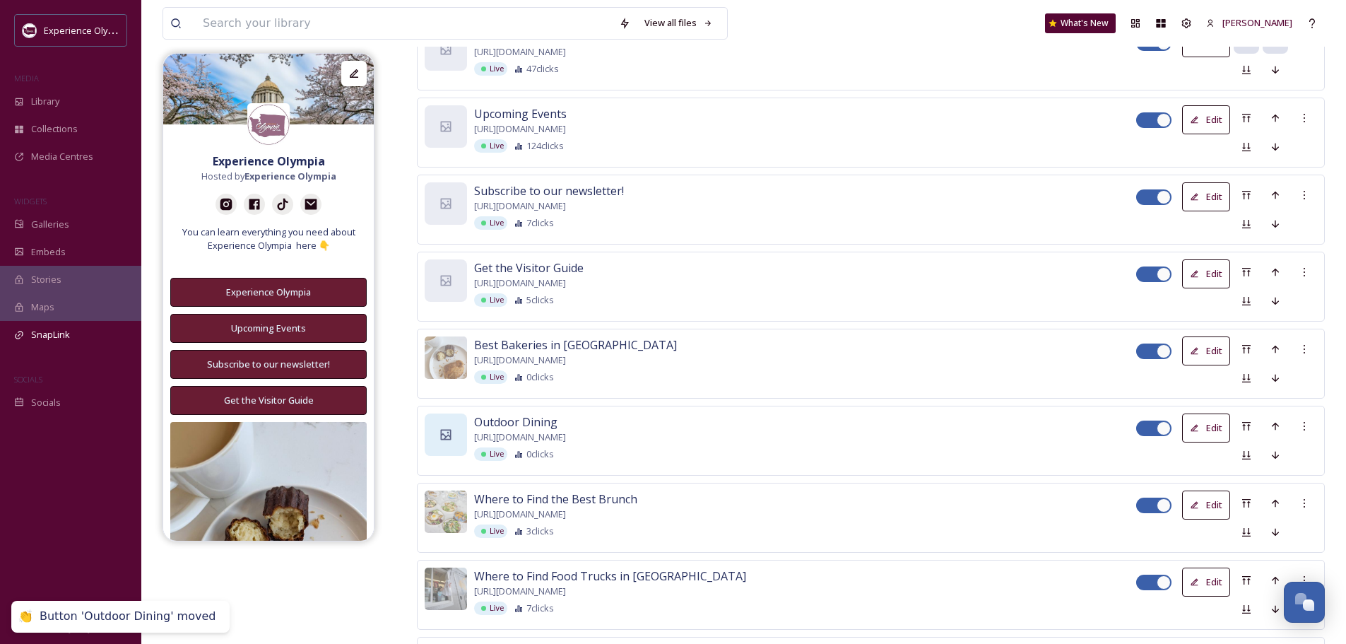
click at [442, 430] on icon at bounding box center [446, 434] width 14 height 14
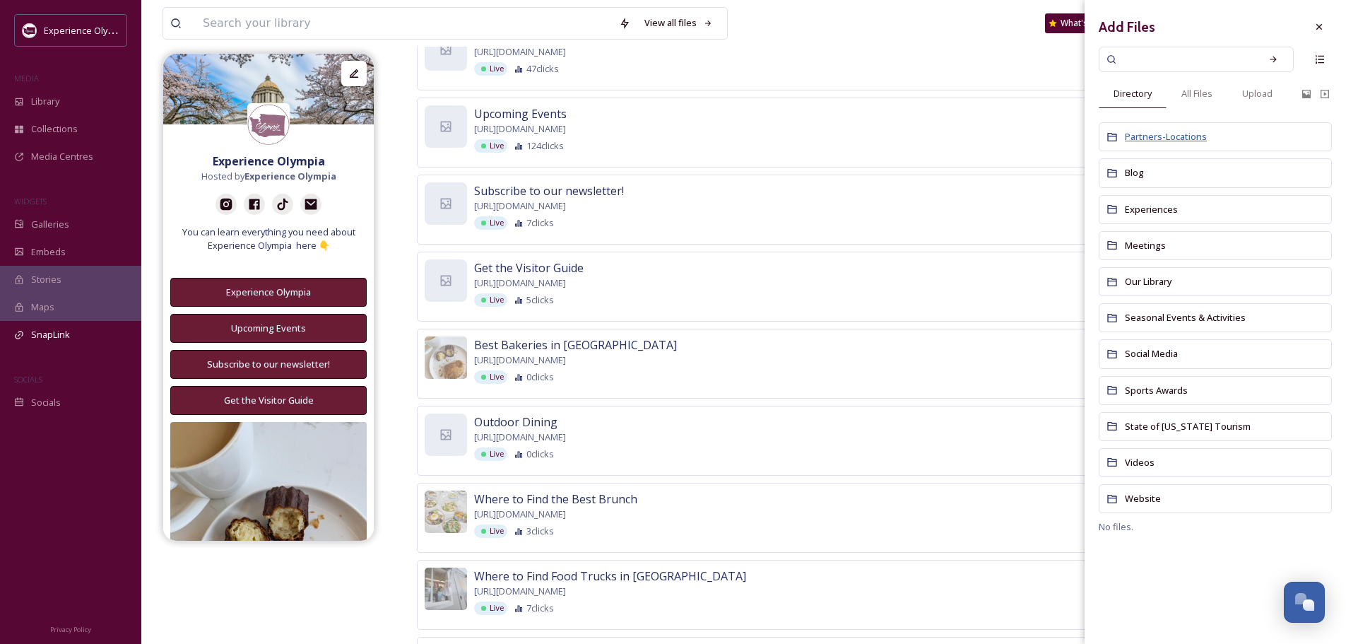
click at [1145, 131] on span "Partners-Locations" at bounding box center [1166, 136] width 82 height 13
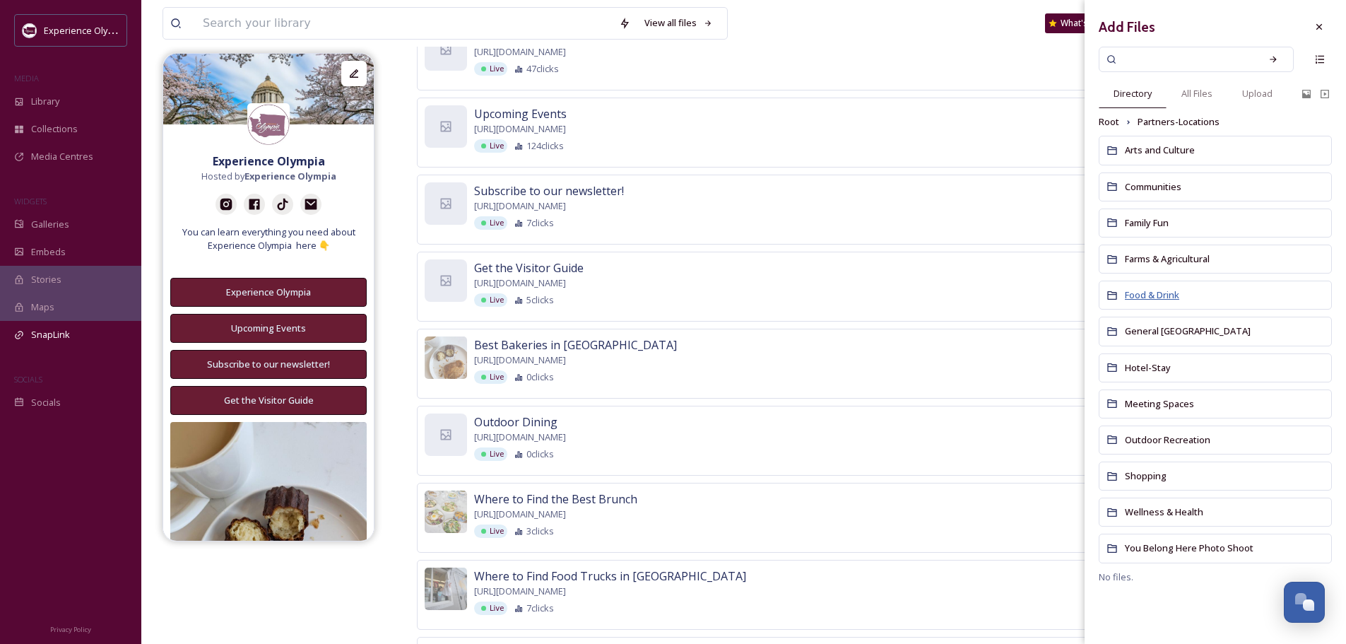
click at [1139, 296] on span "Food & Drink" at bounding box center [1152, 294] width 54 height 13
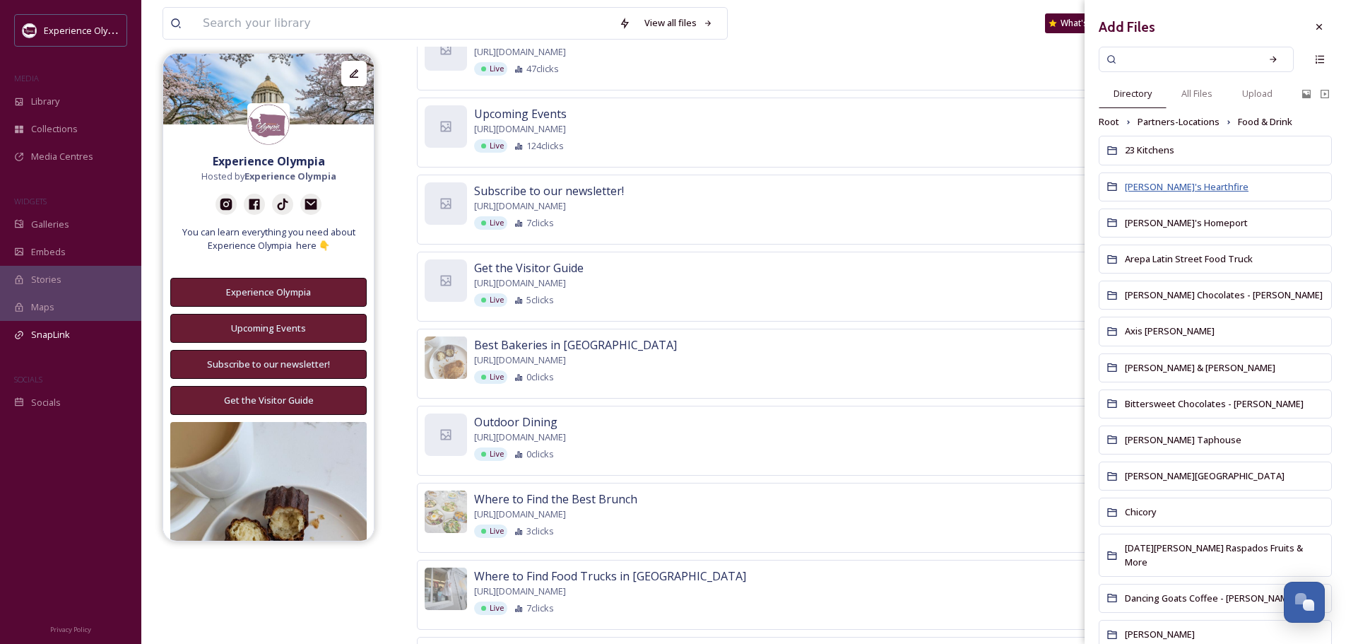
click at [1193, 187] on span "Anthony's Hearthfire" at bounding box center [1187, 186] width 124 height 13
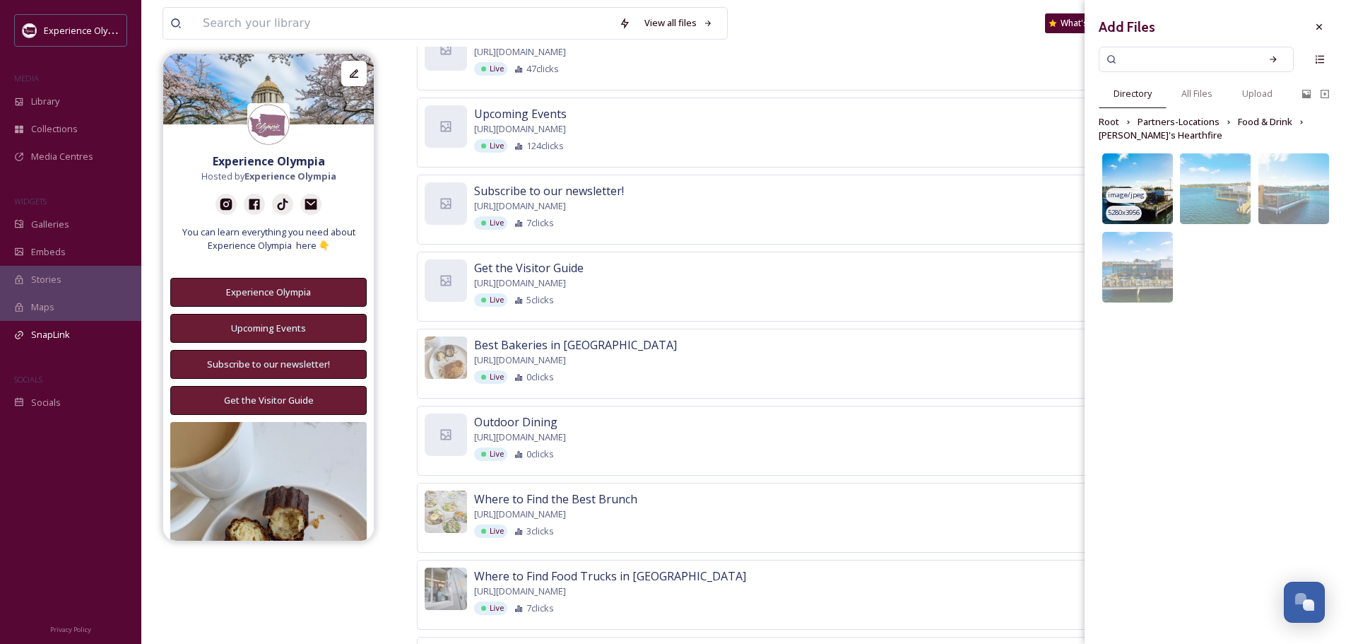
click at [1152, 179] on img at bounding box center [1137, 188] width 71 height 71
click at [1318, 30] on icon at bounding box center [1319, 26] width 11 height 11
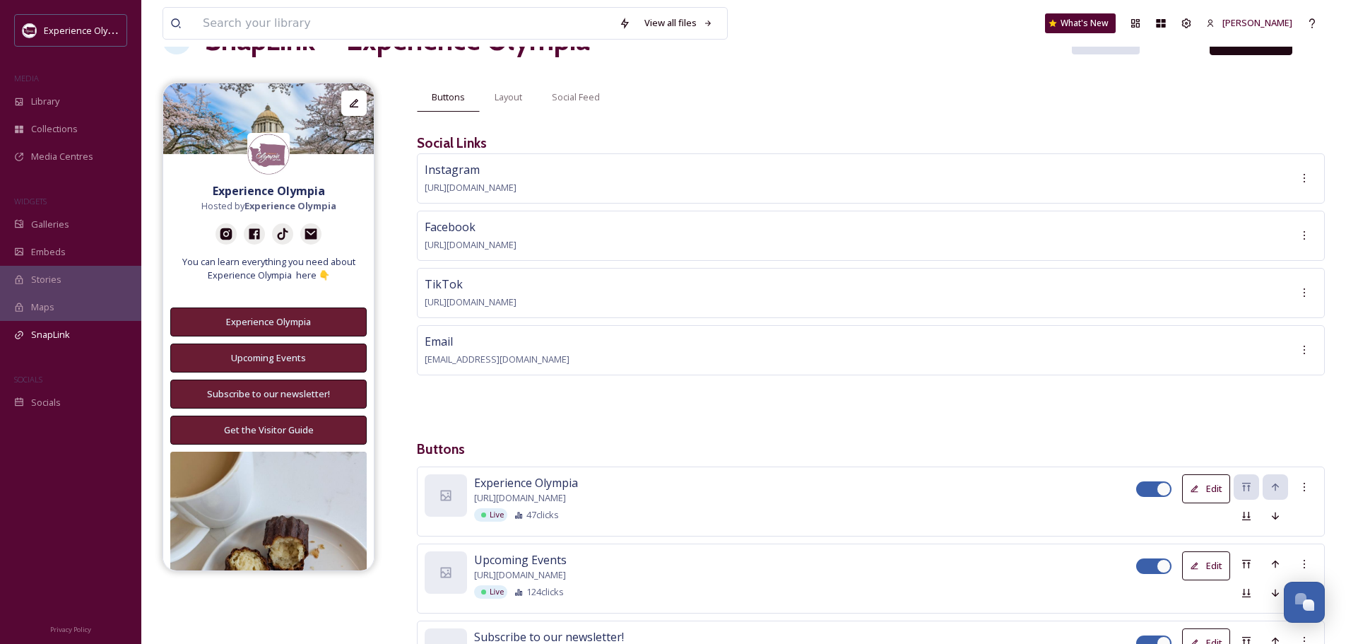
scroll to position [0, 0]
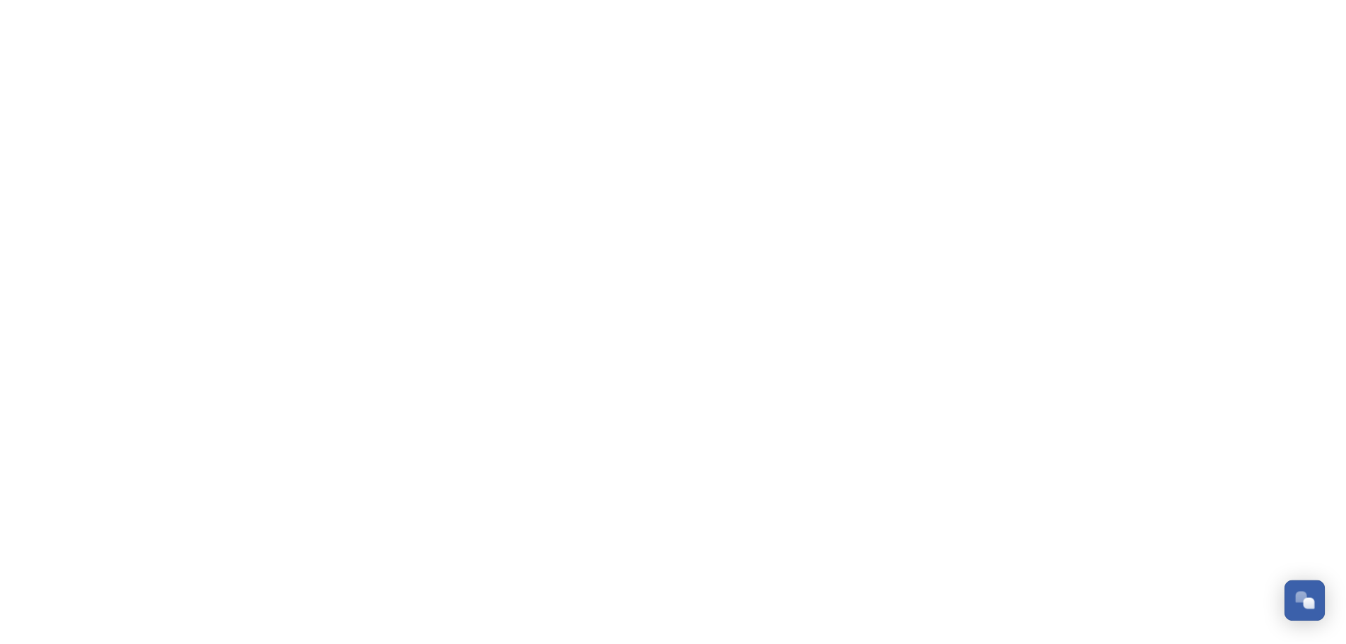
scroll to position [6329, 0]
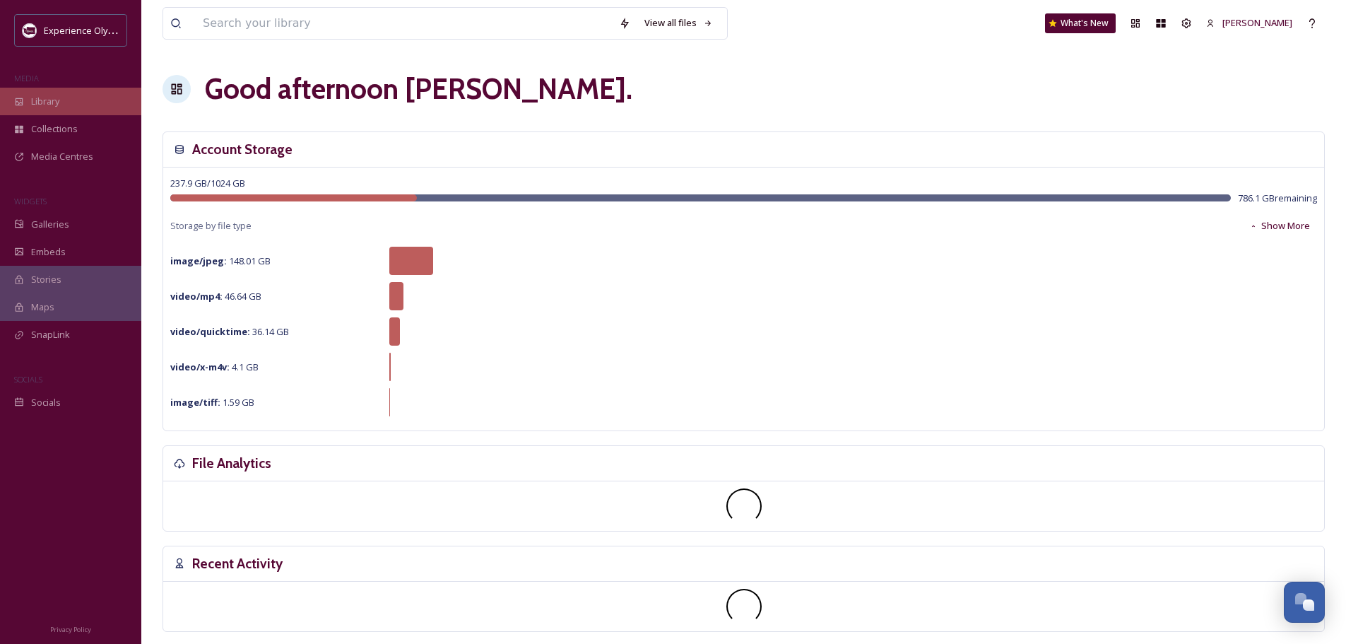
click at [56, 106] on span "Library" at bounding box center [45, 101] width 28 height 13
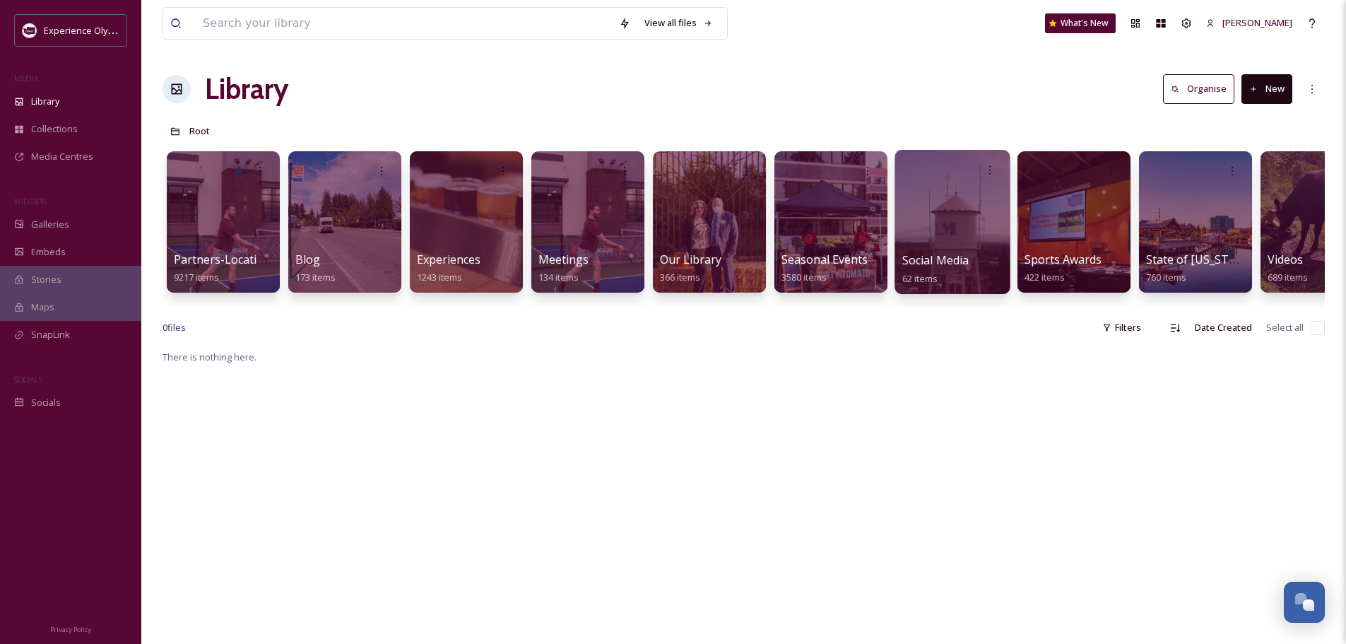
click at [922, 259] on span "Social Media" at bounding box center [935, 260] width 67 height 16
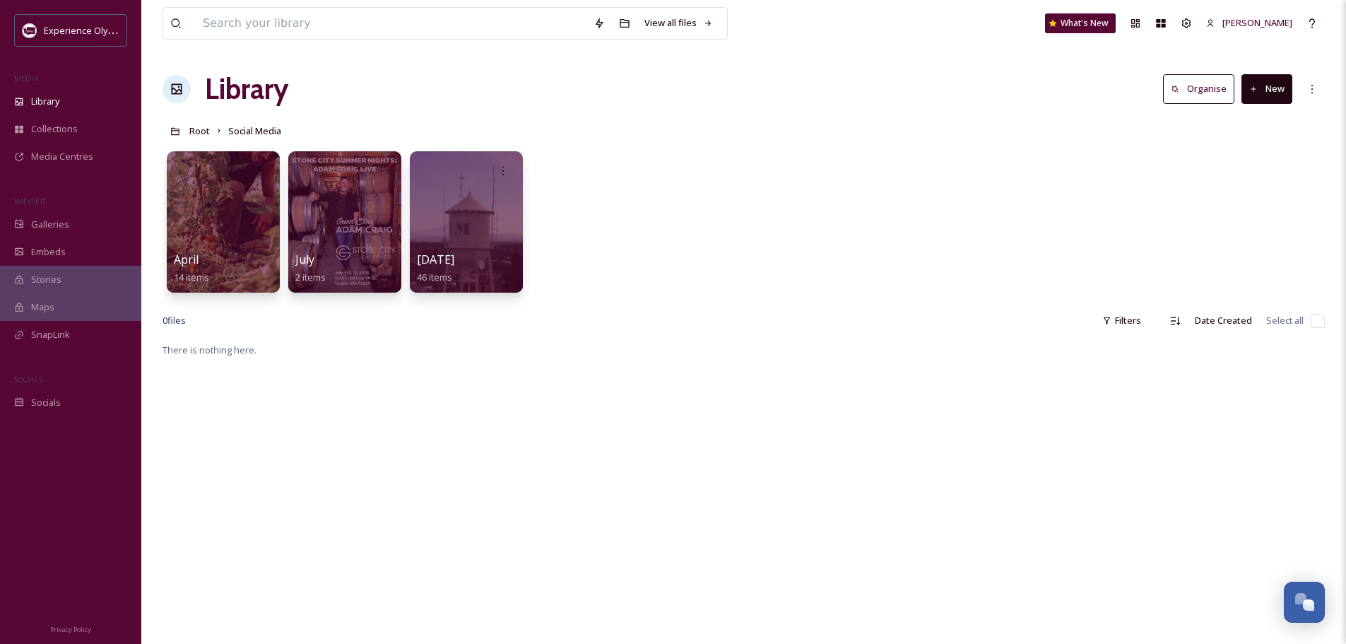
click at [1262, 88] on button "New" at bounding box center [1266, 88] width 51 height 29
click at [1234, 178] on div "Folder" at bounding box center [1252, 177] width 80 height 28
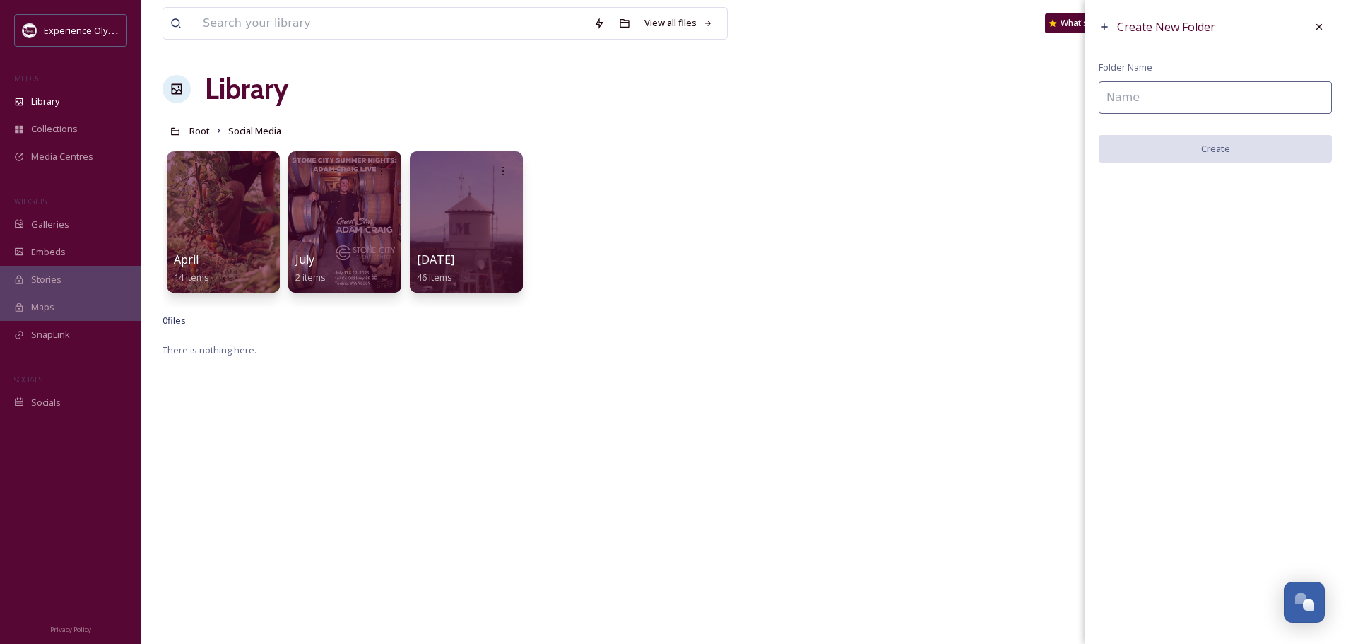
click at [1200, 101] on input at bounding box center [1215, 97] width 233 height 33
type input "a"
type input "August"
click at [1188, 149] on button "Create" at bounding box center [1215, 149] width 233 height 29
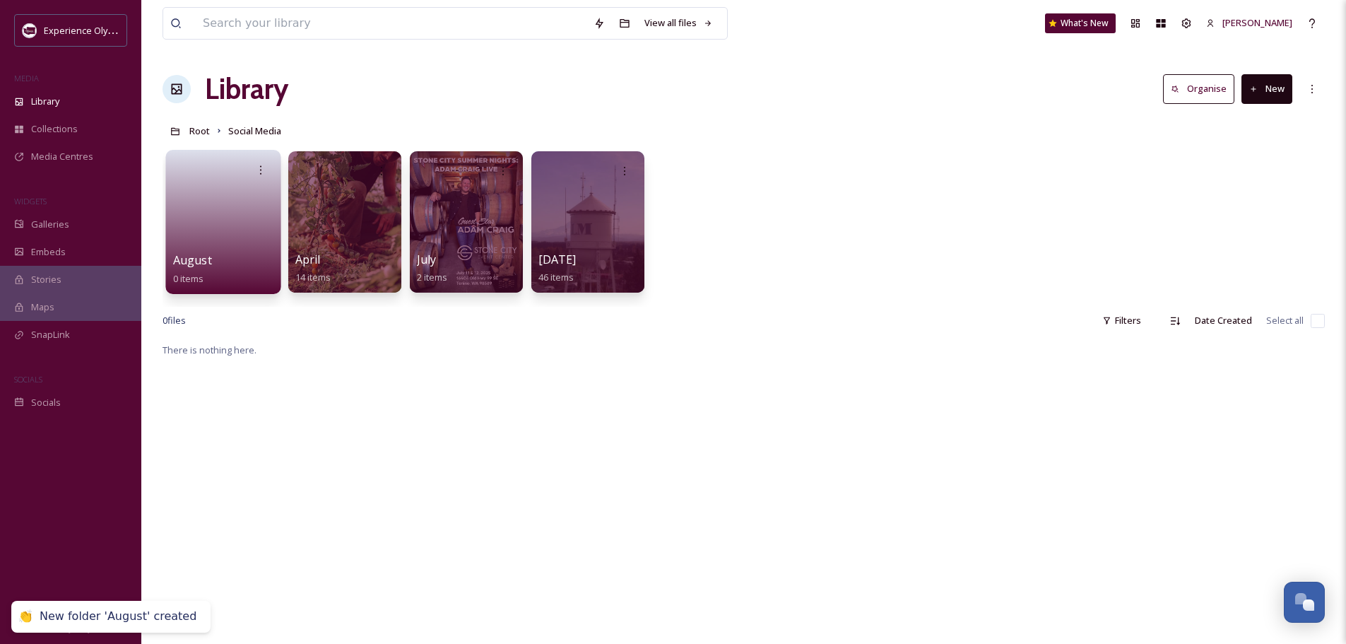
click at [194, 254] on span "August" at bounding box center [192, 260] width 39 height 16
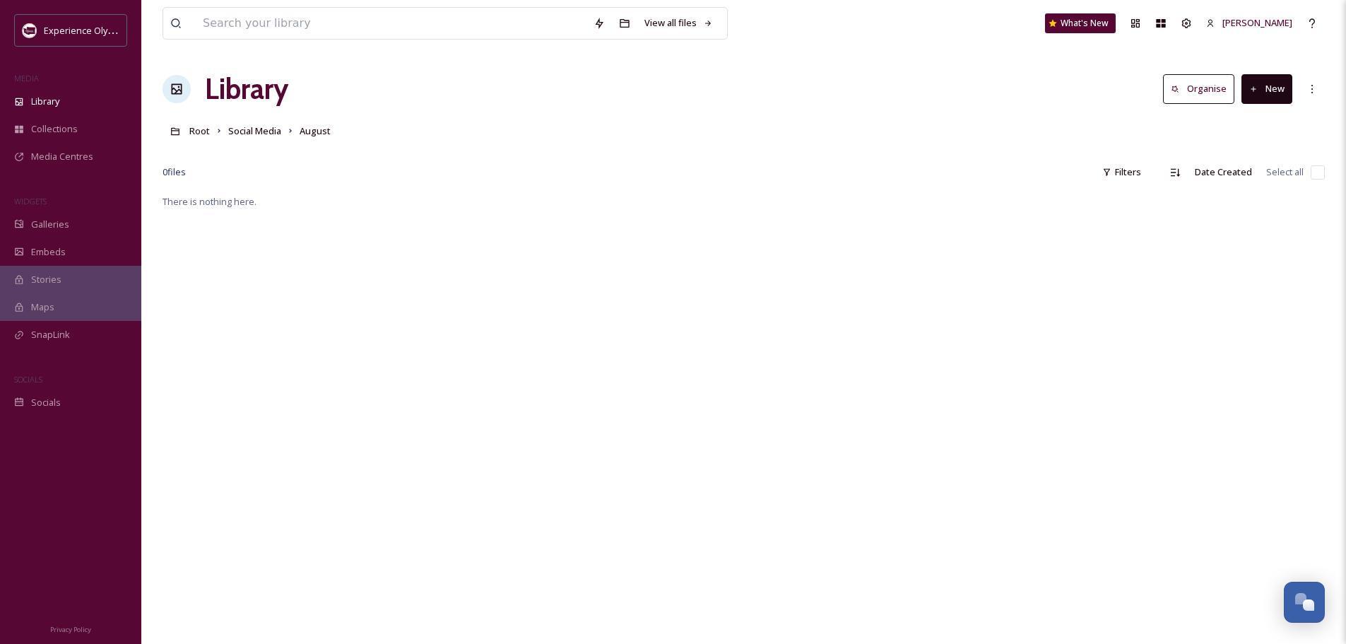
click at [1279, 83] on button "New" at bounding box center [1266, 88] width 51 height 29
click at [1251, 118] on span "File Upload" at bounding box center [1260, 121] width 47 height 13
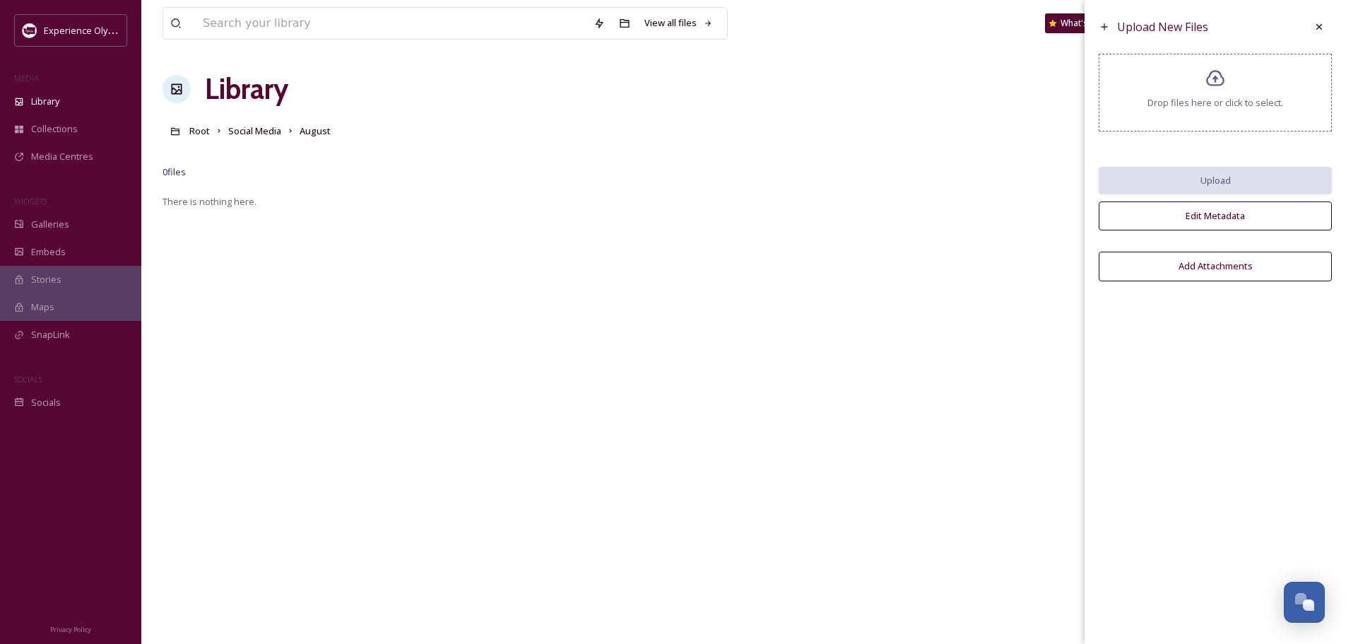
click at [1217, 80] on icon at bounding box center [1215, 79] width 20 height 20
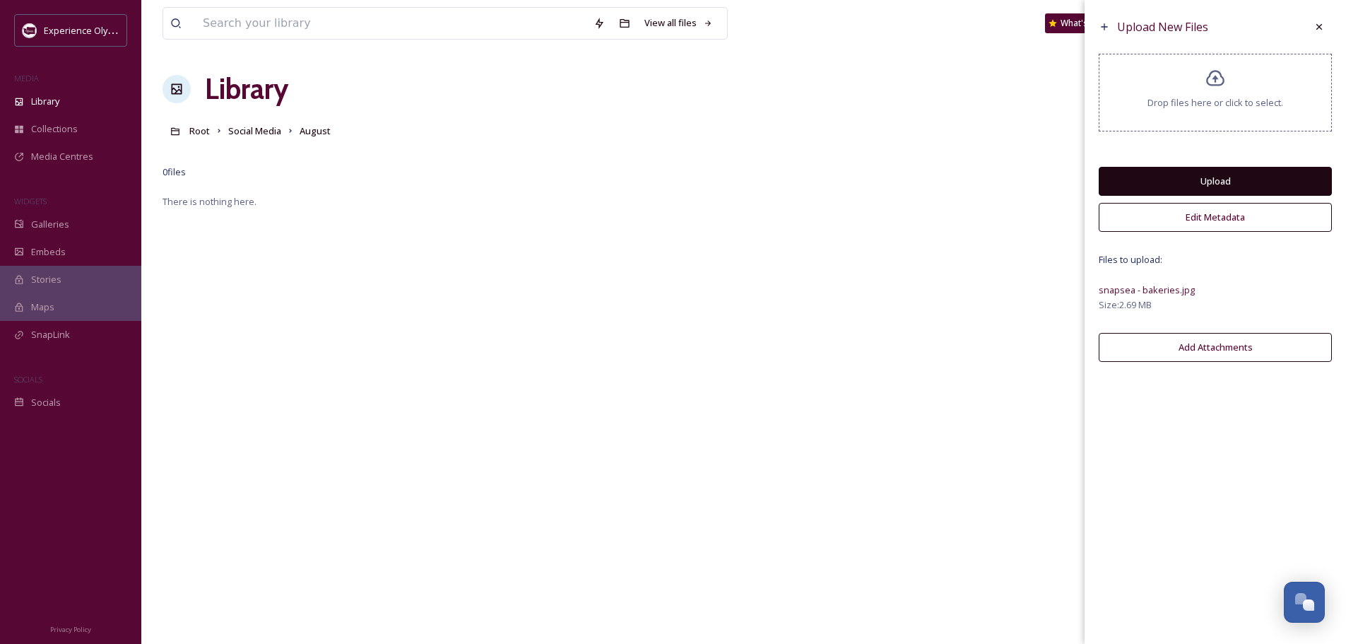
click at [1210, 173] on button "Upload" at bounding box center [1215, 181] width 233 height 29
